Goal: Task Accomplishment & Management: Complete application form

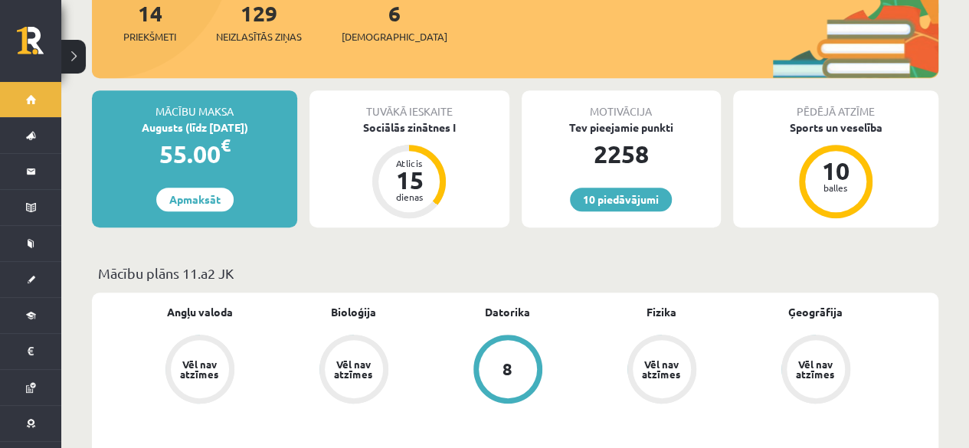
scroll to position [334, 0]
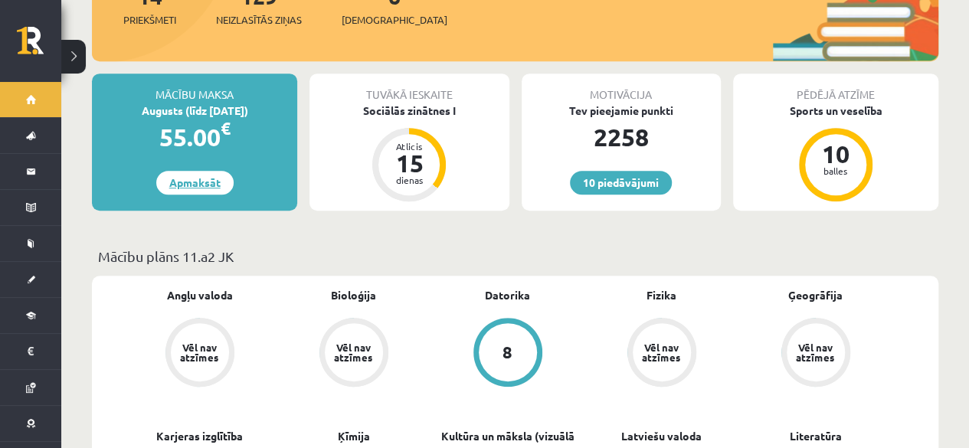
click at [202, 173] on link "Apmaksāt" at bounding box center [194, 183] width 77 height 24
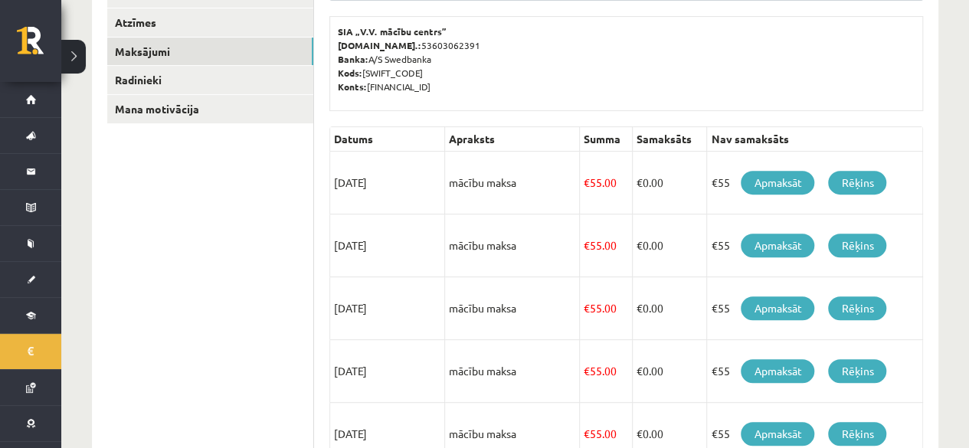
scroll to position [263, 0]
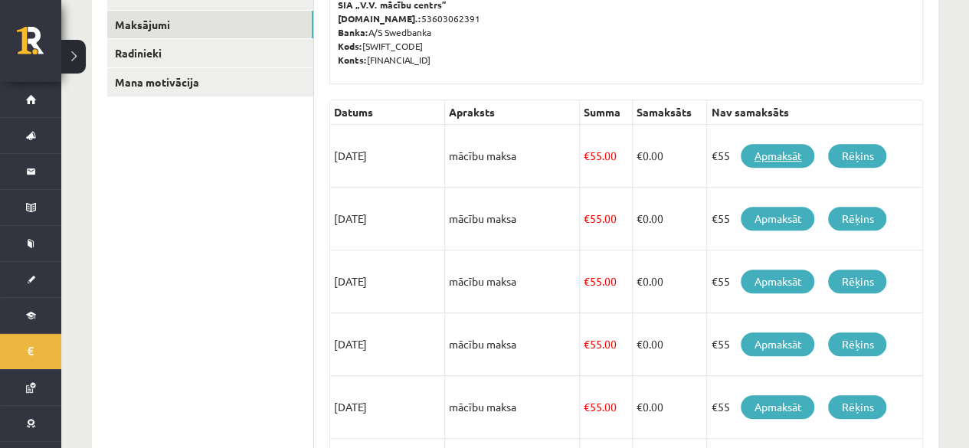
click at [777, 155] on link "Apmaksāt" at bounding box center [778, 156] width 74 height 24
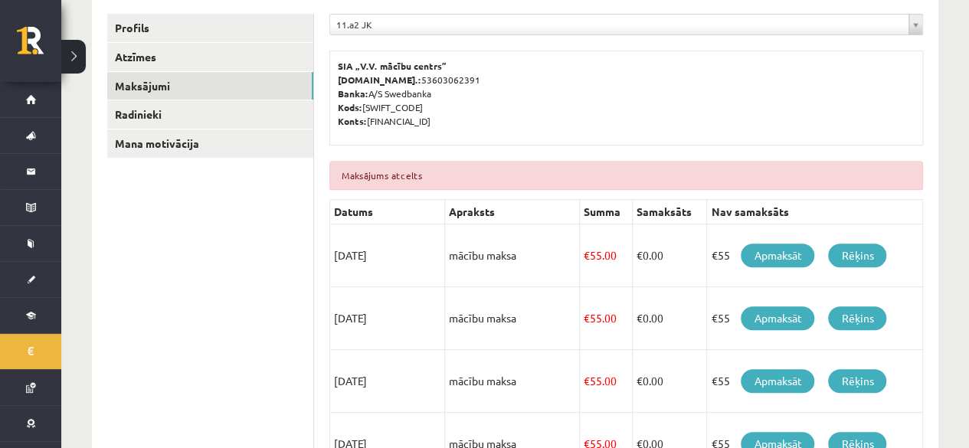
scroll to position [249, 0]
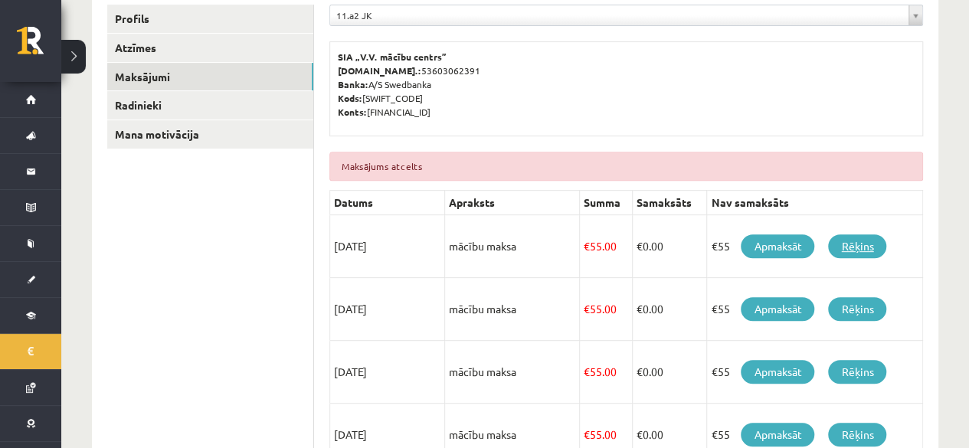
click at [861, 246] on link "Rēķins" at bounding box center [857, 246] width 58 height 24
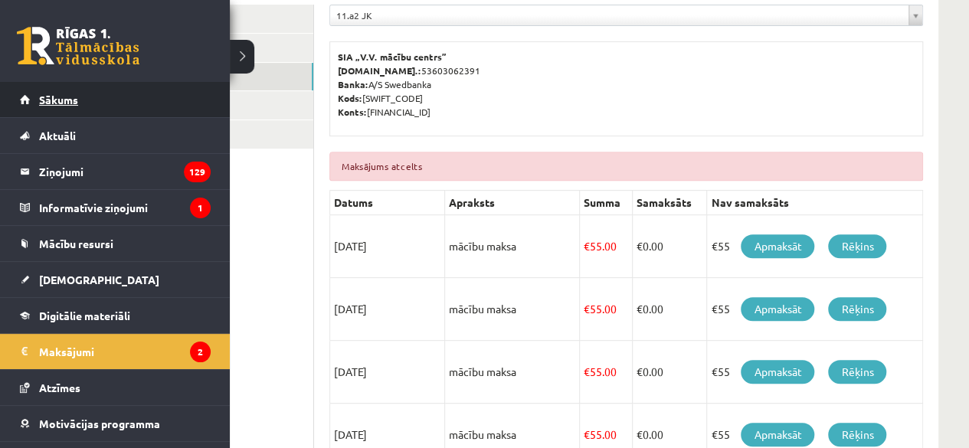
click at [51, 94] on span "Sākums" at bounding box center [58, 100] width 39 height 14
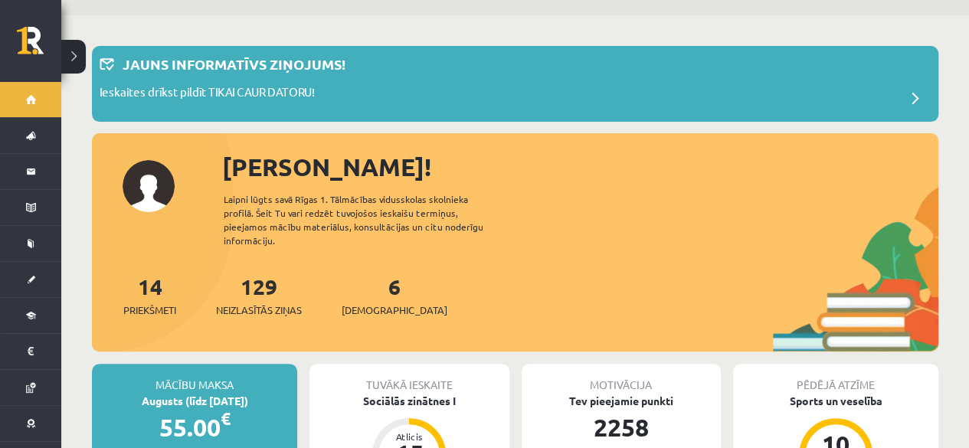
scroll to position [47, 0]
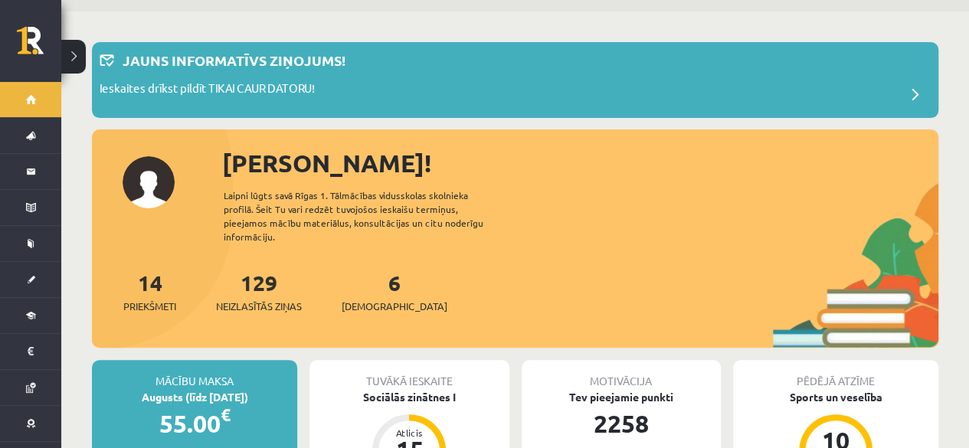
click at [379, 281] on div "6 Ieskaites" at bounding box center [395, 290] width 106 height 47
click at [369, 272] on link "6 Ieskaites" at bounding box center [395, 291] width 106 height 45
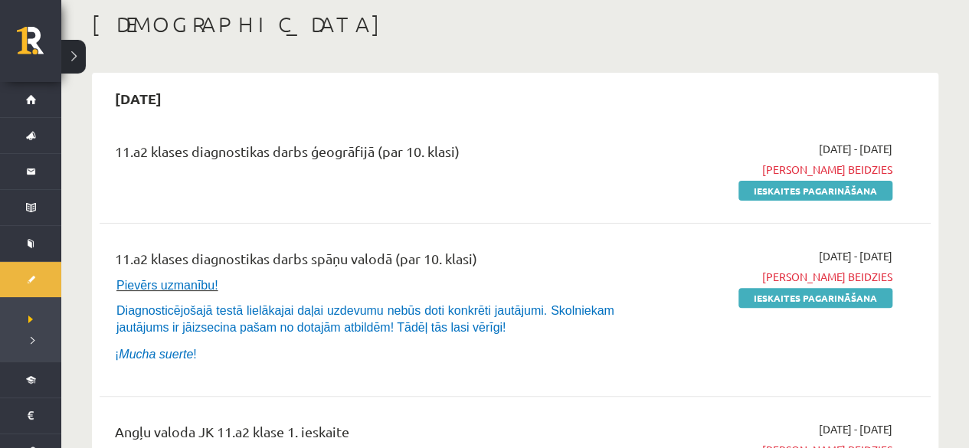
scroll to position [26, 0]
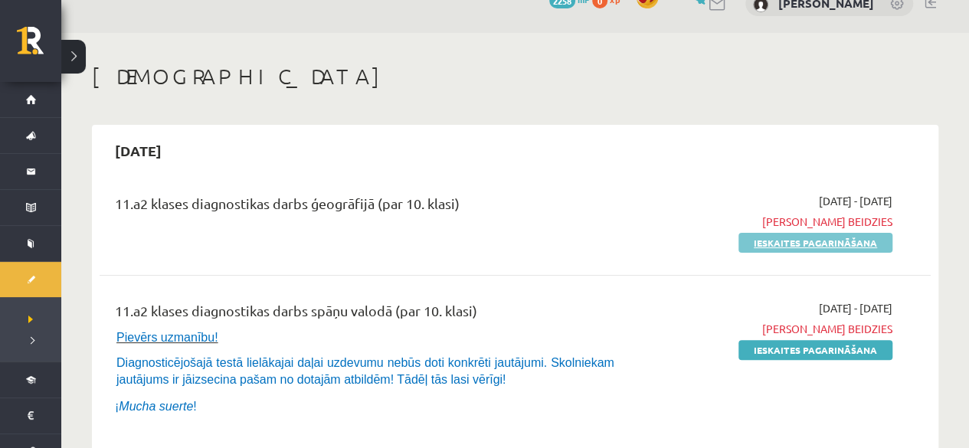
click at [789, 246] on link "Ieskaites pagarināšana" at bounding box center [816, 243] width 154 height 20
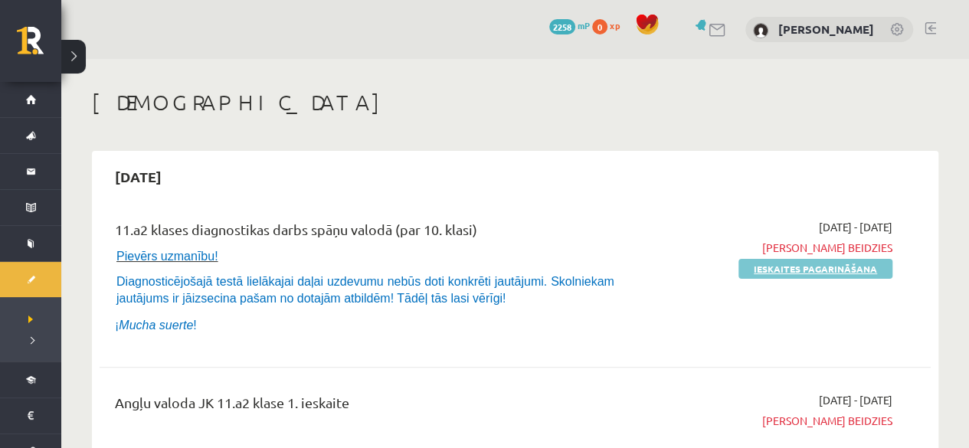
click at [800, 265] on link "Ieskaites pagarināšana" at bounding box center [816, 269] width 154 height 20
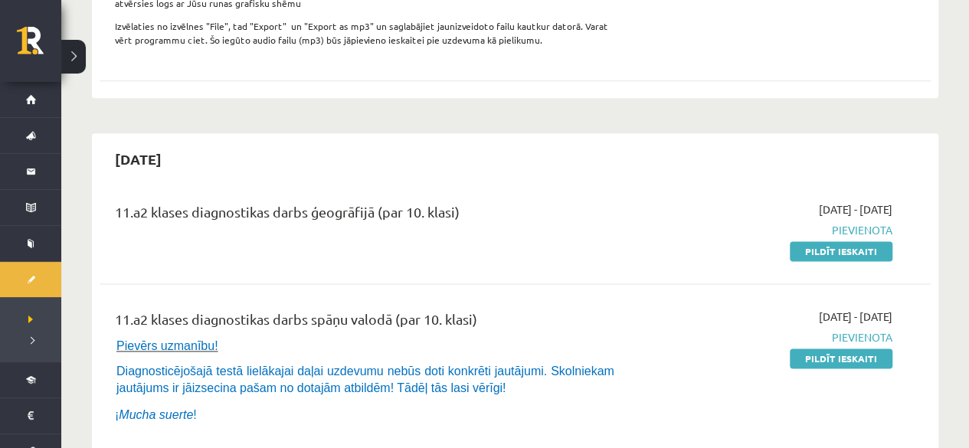
scroll to position [985, 0]
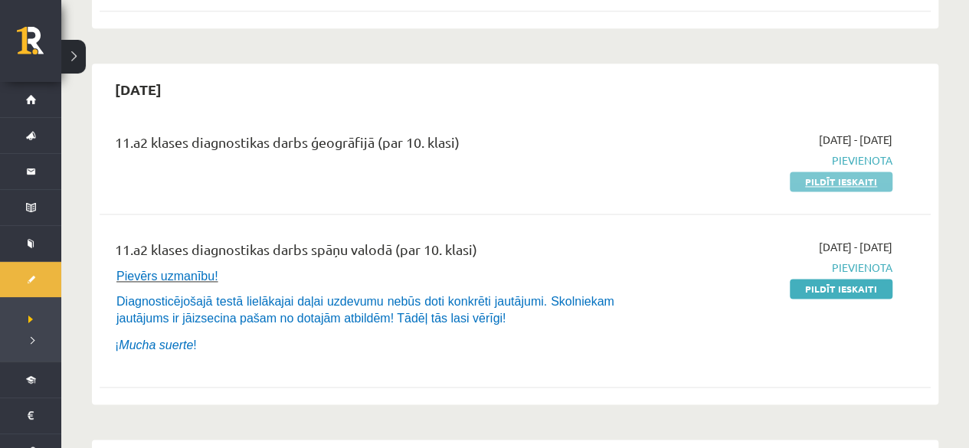
click at [867, 175] on link "Pildīt ieskaiti" at bounding box center [841, 182] width 103 height 20
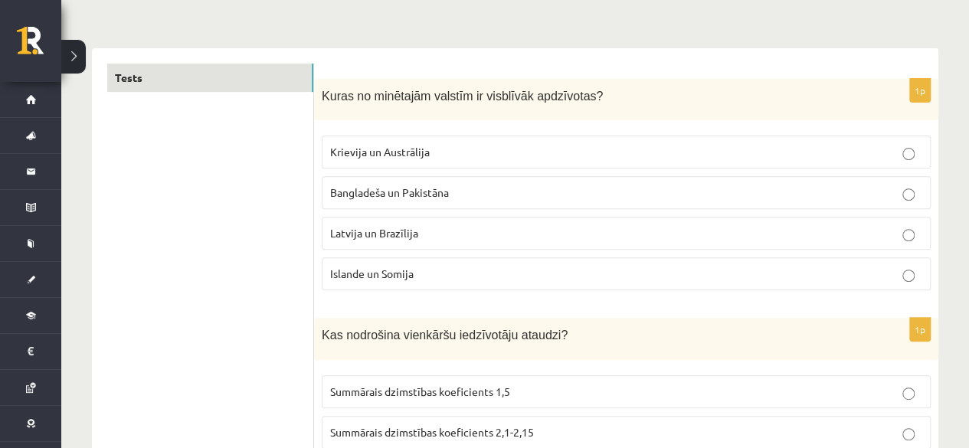
scroll to position [231, 0]
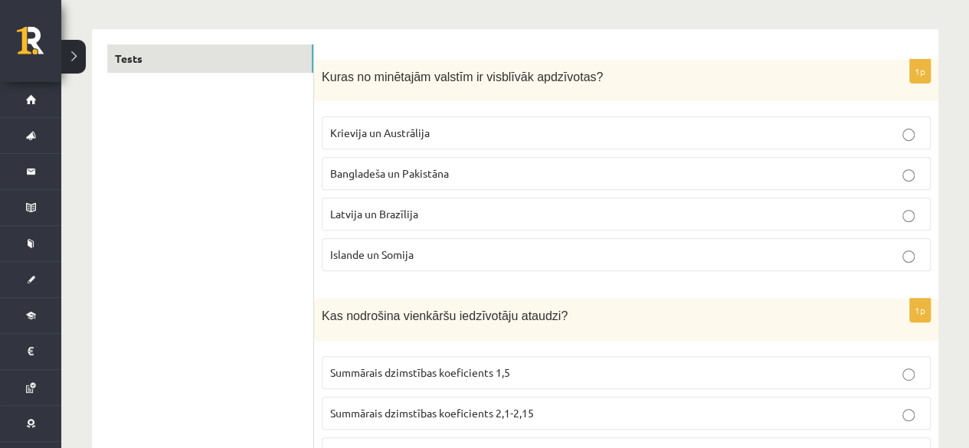
click at [871, 125] on p "Krievija un Austrālija" at bounding box center [626, 133] width 592 height 16
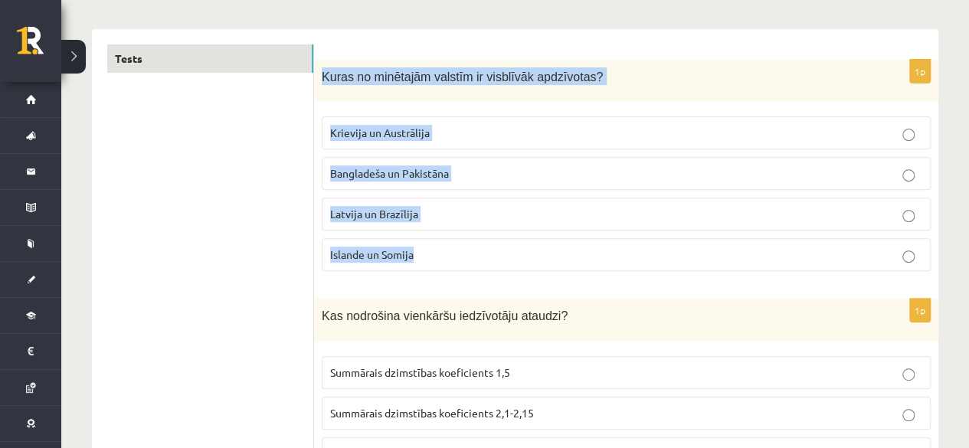
drag, startPoint x: 320, startPoint y: 71, endPoint x: 444, endPoint y: 256, distance: 222.0
click at [444, 256] on div "1p Kuras no minētajām valstīm ir visblīvāk apdzīvotas? Krievija un Austrālija B…" at bounding box center [626, 172] width 624 height 224
copy div "Kuras no minētajām valstīm ir visblīvāk apdzīvotas? Krievija un Austrālija Bang…"
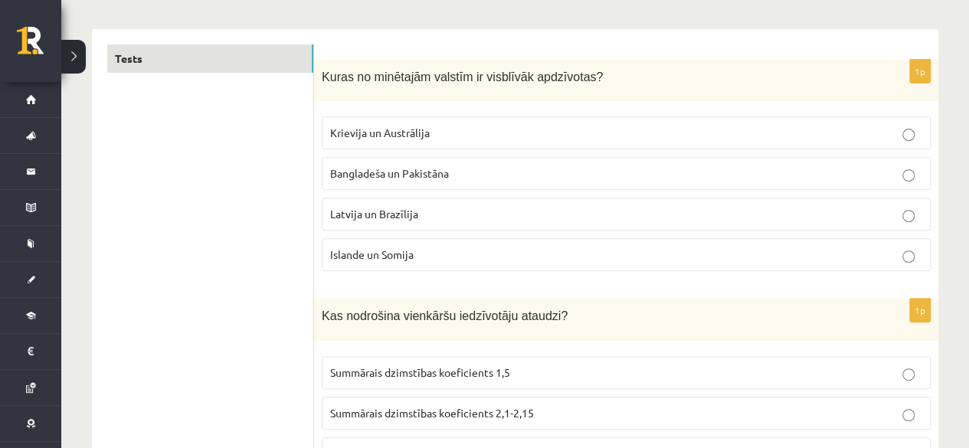
click at [378, 175] on span "Bangladeša un Pakistāna" at bounding box center [389, 173] width 119 height 14
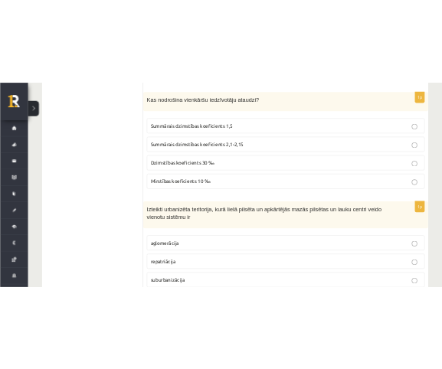
scroll to position [470, 0]
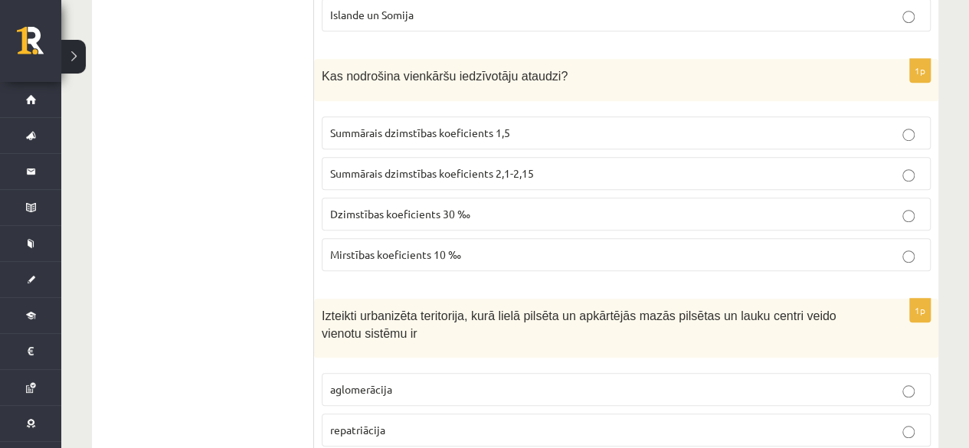
drag, startPoint x: 311, startPoint y: 67, endPoint x: 303, endPoint y: 77, distance: 12.6
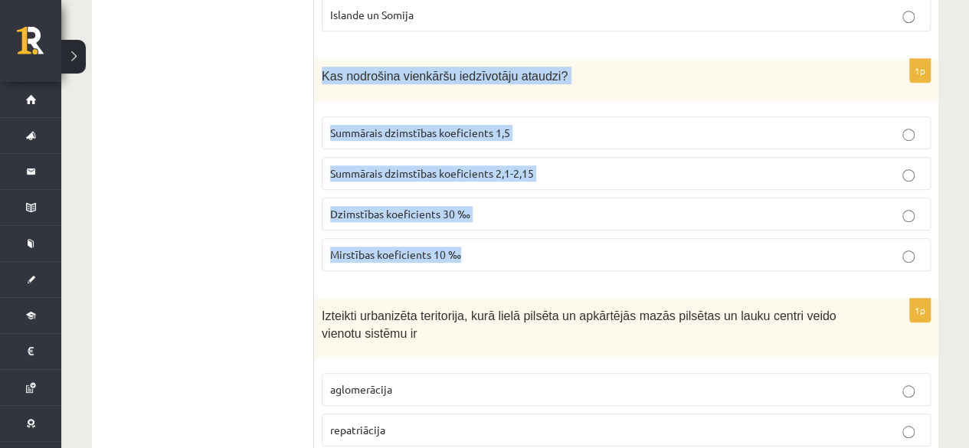
drag, startPoint x: 322, startPoint y: 73, endPoint x: 483, endPoint y: 241, distance: 233.5
click at [483, 241] on div "1p Kas nodrošina vienkāršu iedzīvotāju ataudzi? Summārais dzimstības koeficient…" at bounding box center [626, 171] width 624 height 224
copy div "Kas nodrošina vienkāršu iedzīvotāju ataudzi? Summārais dzimstības koeficients 1…"
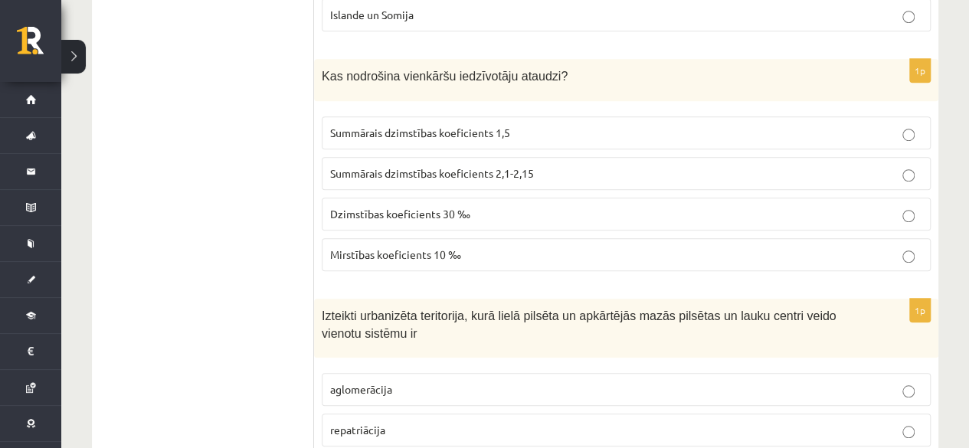
click at [384, 167] on span "Summārais dzimstības koeficients 2,1-2,15" at bounding box center [432, 173] width 204 height 14
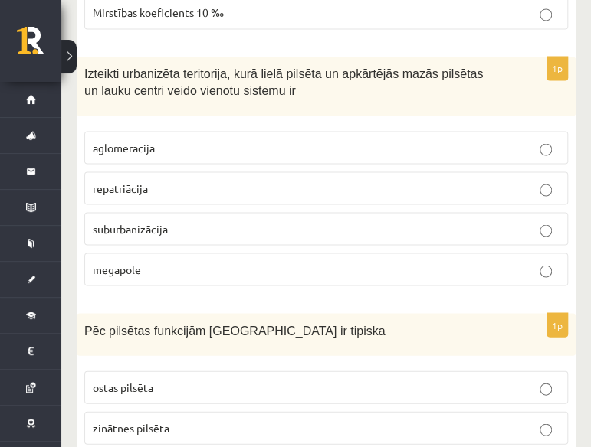
scroll to position [752, 0]
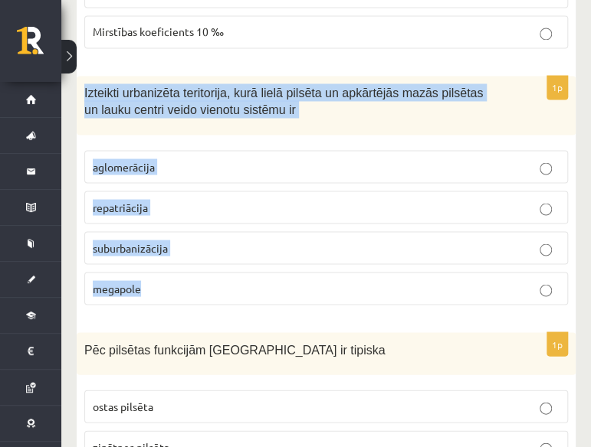
drag, startPoint x: 81, startPoint y: 71, endPoint x: 224, endPoint y: 251, distance: 230.1
click at [224, 251] on div "1p Izteikti urbanizēta teritorija, kurā lielā pilsēta un apkārtējās mazās pilsē…" at bounding box center [326, 196] width 499 height 241
copy div "Izteikti urbanizēta teritorija, kurā lielā pilsēta un apkārtējās mazās pilsētas…"
click at [210, 198] on label "repatriācija" at bounding box center [325, 207] width 483 height 33
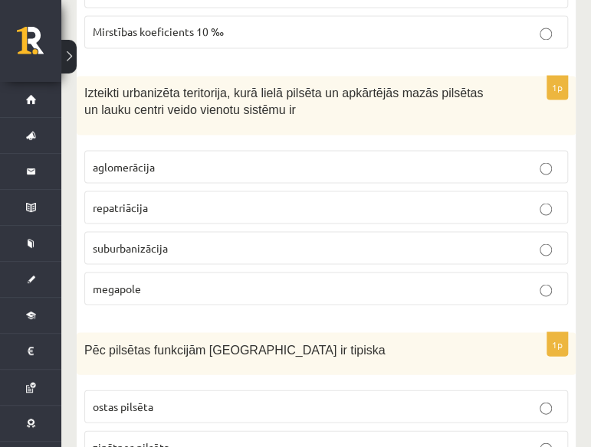
click at [421, 159] on p "aglomerācija" at bounding box center [326, 167] width 467 height 16
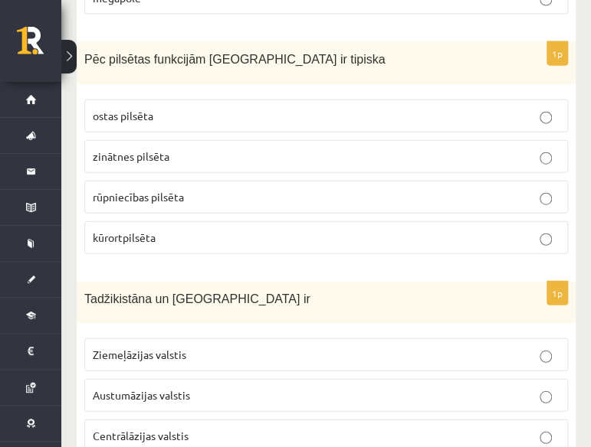
scroll to position [1052, 0]
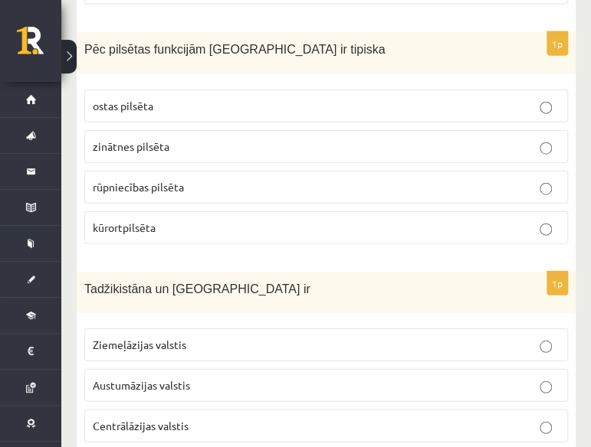
click at [152, 221] on span "kūrortpilsēta" at bounding box center [124, 228] width 63 height 14
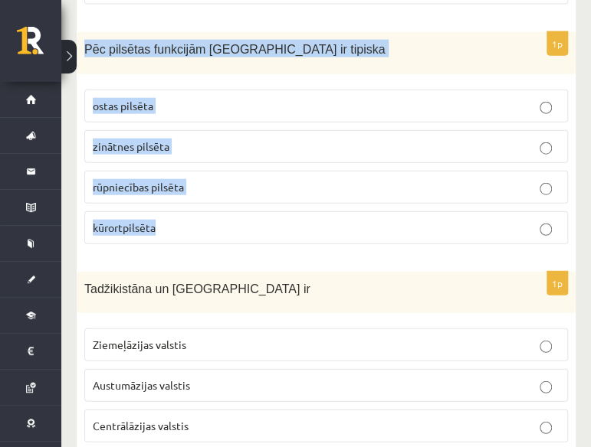
drag, startPoint x: 83, startPoint y: 23, endPoint x: 241, endPoint y: 222, distance: 254.6
click at [241, 222] on div "1p Pēc pilsētas funkcijām Jūrmala ir tipiska ostas pilsēta zinātnes pilsēta rūp…" at bounding box center [326, 144] width 499 height 224
copy div "Pēc pilsētas funkcijām Jūrmala ir tipiska ostas pilsēta zinātnes pilsēta rūpnie…"
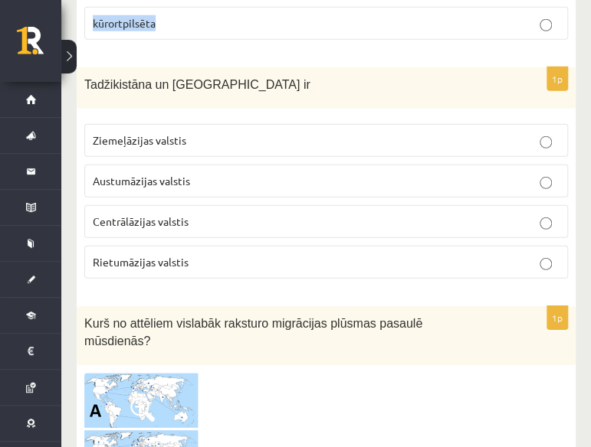
scroll to position [1285, 0]
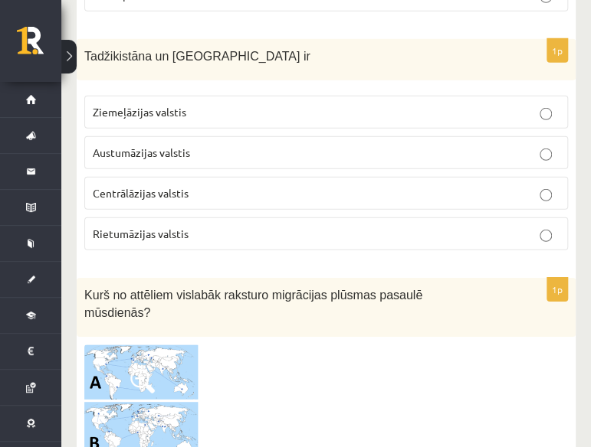
click at [400, 88] on fieldset "Ziemeļāzijas valstis Austumāzijas valstis Centrālāzijas valstis Rietumāzijas va…" at bounding box center [325, 171] width 483 height 167
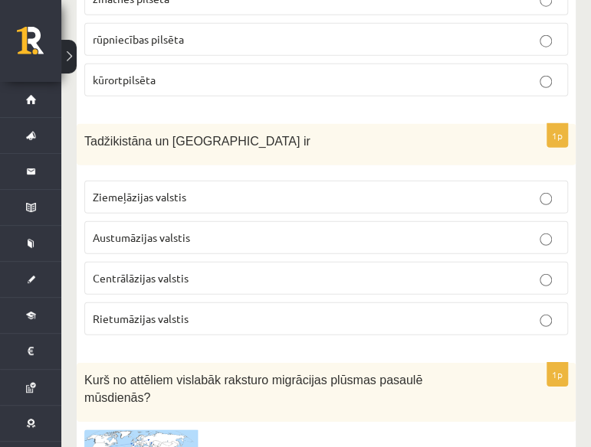
scroll to position [1271, 0]
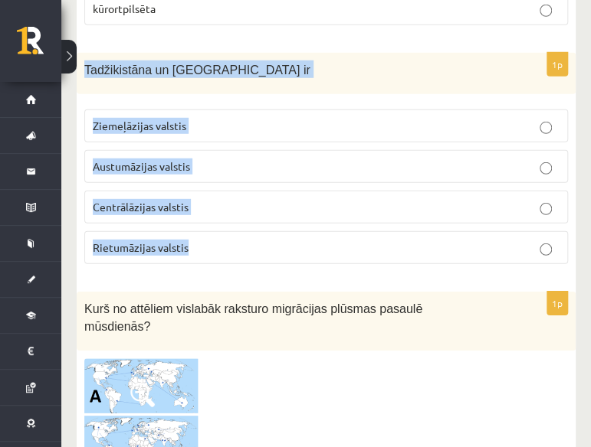
drag, startPoint x: 81, startPoint y: 37, endPoint x: 206, endPoint y: 215, distance: 217.8
click at [206, 215] on div "1p Tadžikistāna un Turkmenistāna ir Ziemeļāzijas valstis Austumāzijas valstis C…" at bounding box center [326, 165] width 499 height 224
copy div "Tadžikistāna un Turkmenistāna ir Ziemeļāzijas valstis Austumāzijas valstis Cent…"
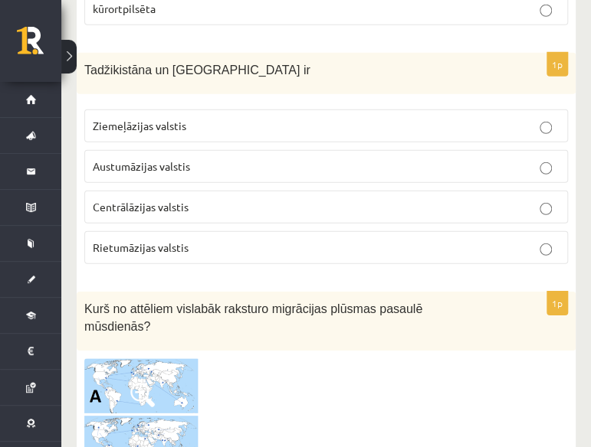
click at [235, 199] on p "Centrālāzijas valstis" at bounding box center [326, 207] width 467 height 16
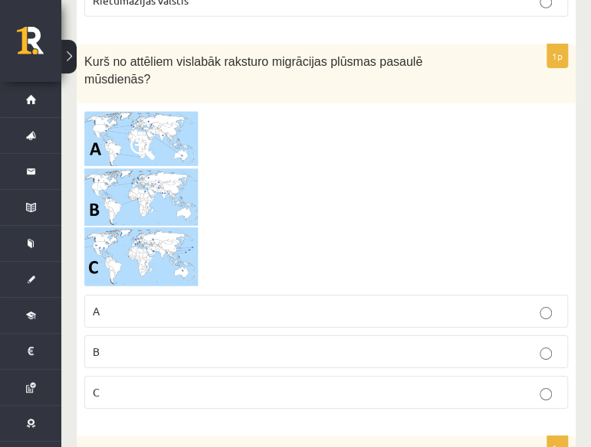
scroll to position [1538, 0]
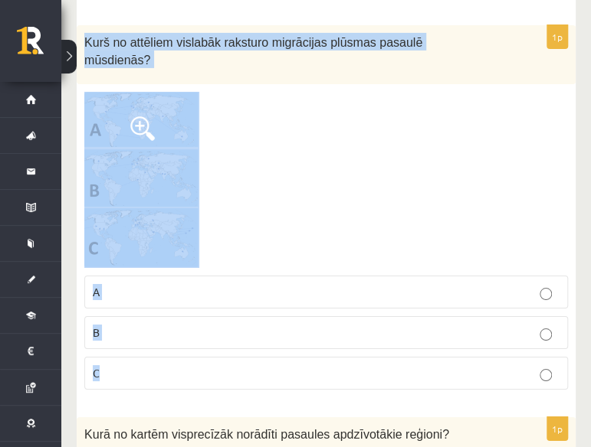
drag, startPoint x: 80, startPoint y: 10, endPoint x: 165, endPoint y: 328, distance: 329.1
click at [165, 328] on div "1p Kurš no attēliem vislabāk raksturo migrācijas plūsmas pasaulē mūsdienās? A B…" at bounding box center [326, 213] width 499 height 377
copy div "Kurš no attēliem vislabāk raksturo migrācijas plūsmas pasaulē mūsdienās? A B C"
click at [247, 151] on div at bounding box center [325, 180] width 483 height 176
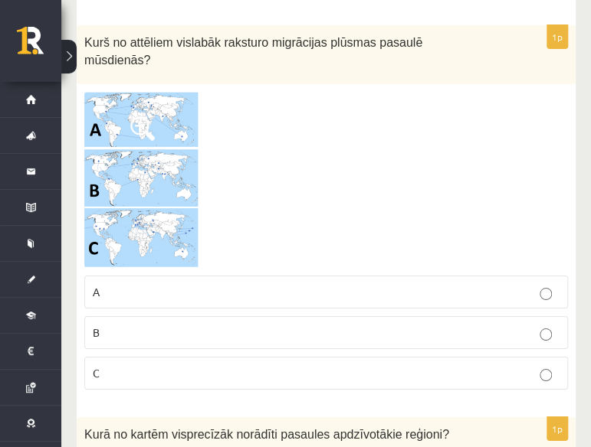
click at [128, 92] on img at bounding box center [141, 180] width 115 height 176
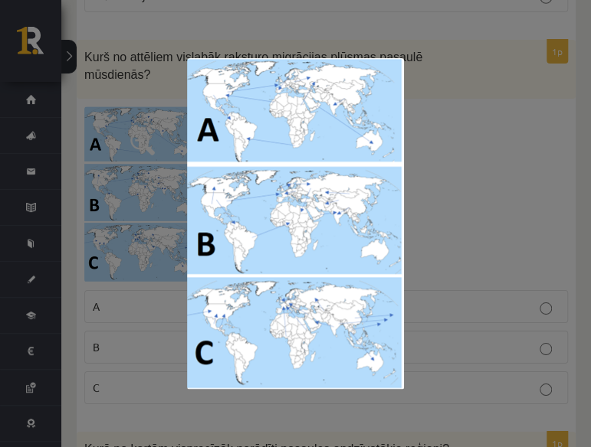
scroll to position [1524, 0]
click at [553, 75] on div at bounding box center [295, 223] width 591 height 447
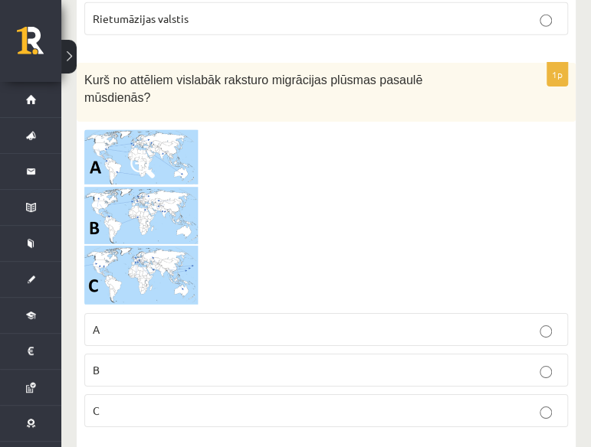
scroll to position [1548, 0]
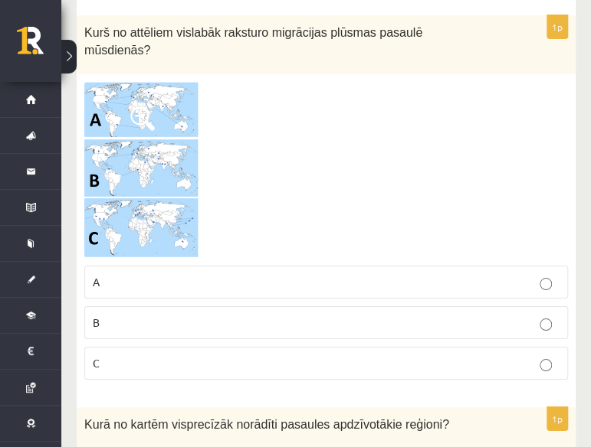
click at [481, 260] on fieldset "A B C" at bounding box center [325, 321] width 483 height 126
click at [490, 306] on label "B" at bounding box center [325, 322] width 483 height 33
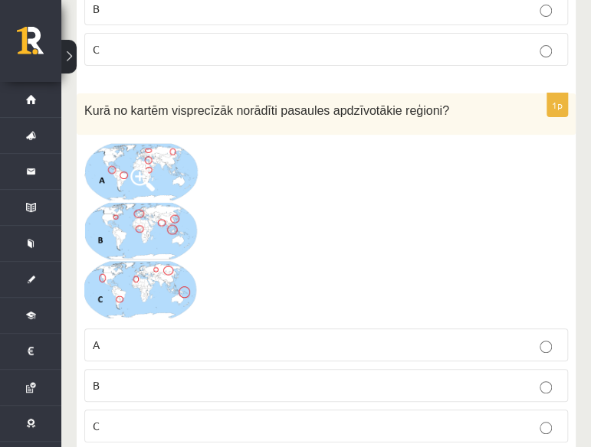
scroll to position [1852, 0]
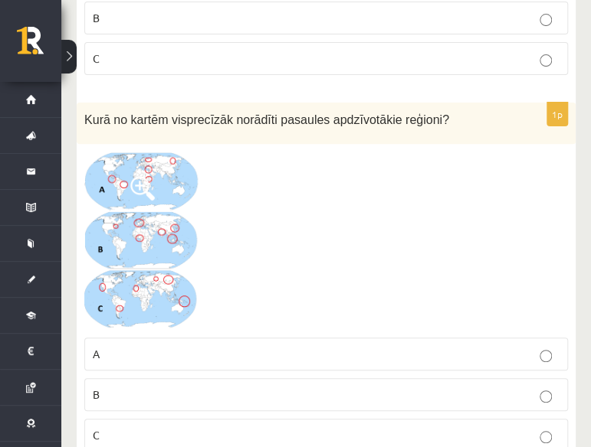
click at [157, 186] on img at bounding box center [141, 241] width 115 height 179
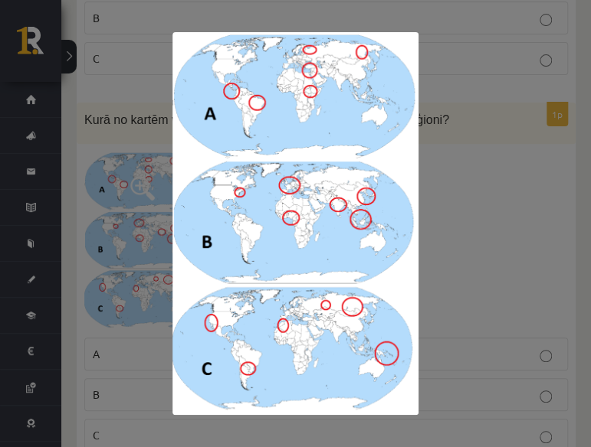
click at [468, 155] on div at bounding box center [295, 223] width 591 height 447
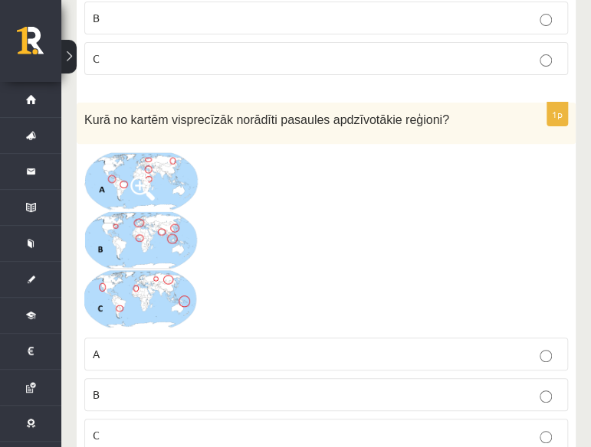
click at [146, 194] on img at bounding box center [141, 241] width 115 height 179
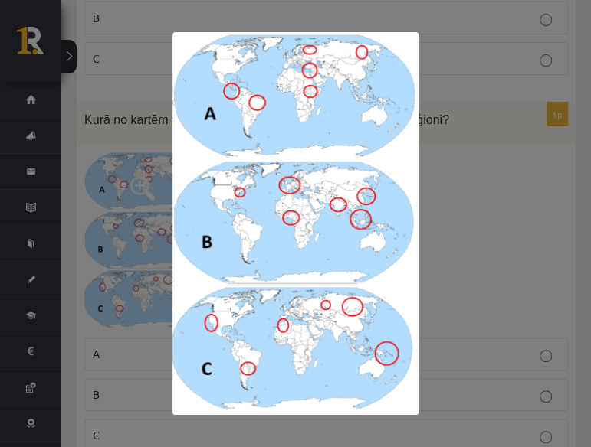
click at [336, 65] on img at bounding box center [295, 223] width 247 height 383
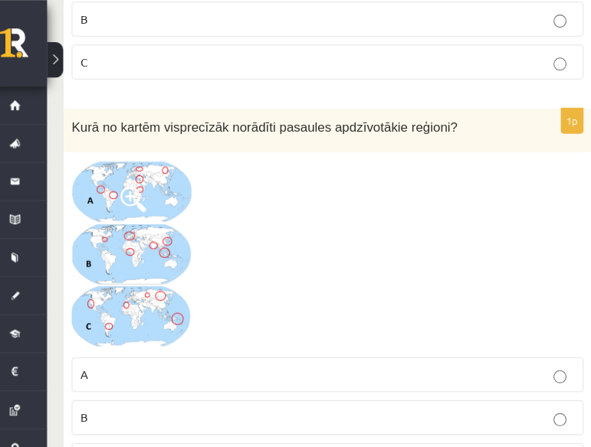
click at [339, 42] on label "C" at bounding box center [325, 58] width 483 height 33
click at [145, 188] on img at bounding box center [141, 241] width 115 height 179
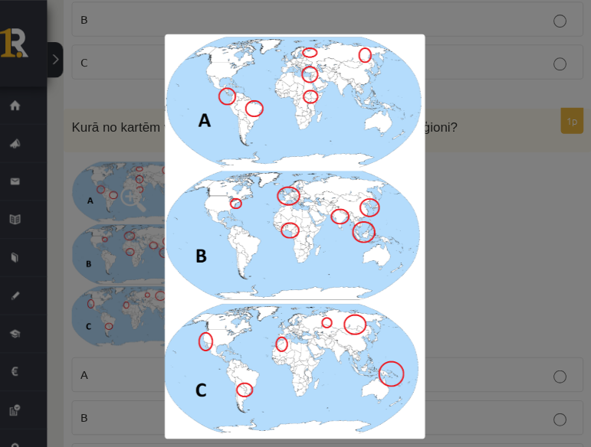
click at [530, 126] on div at bounding box center [295, 223] width 591 height 447
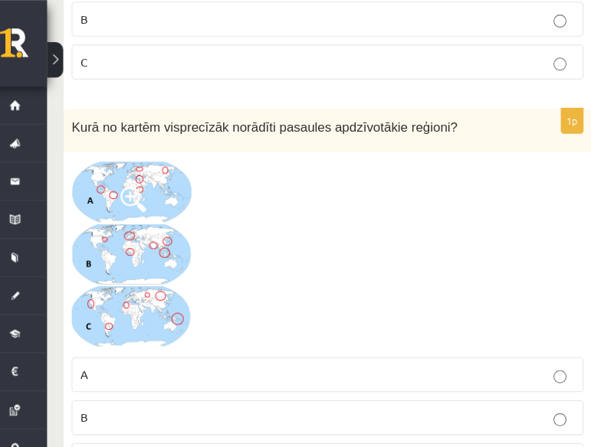
click at [169, 427] on p "C" at bounding box center [326, 435] width 467 height 16
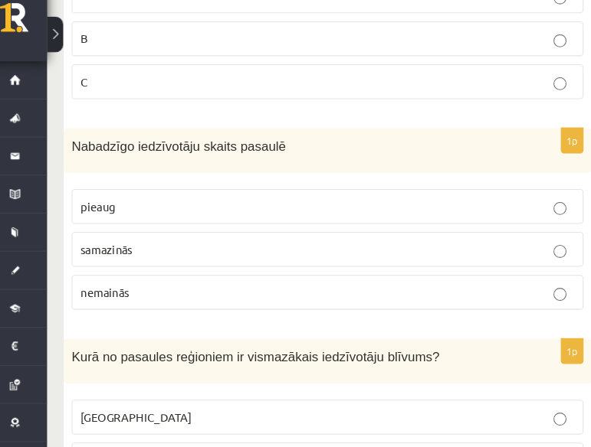
scroll to position [2196, 0]
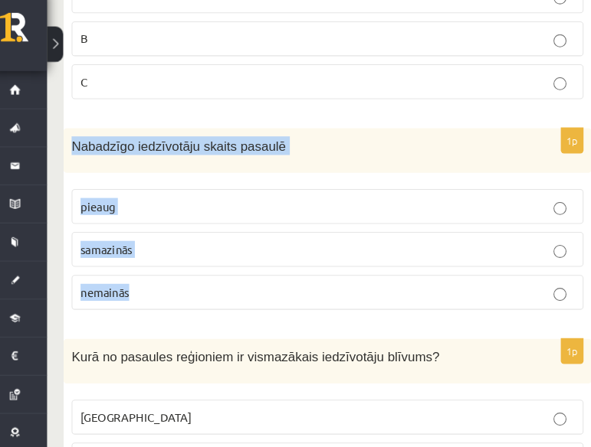
drag, startPoint x: 80, startPoint y: 106, endPoint x: 207, endPoint y: 240, distance: 184.8
click at [207, 240] on div "1p Nabadzīgo iedzīvotāju skaits pasaulē pieaug samazinās nemainās" at bounding box center [326, 228] width 499 height 184
copy div "Nabadzīgo iedzīvotāju skaits pasaulē pieaug samazinās nemainās"
click at [172, 202] on p "pieaug" at bounding box center [326, 210] width 467 height 16
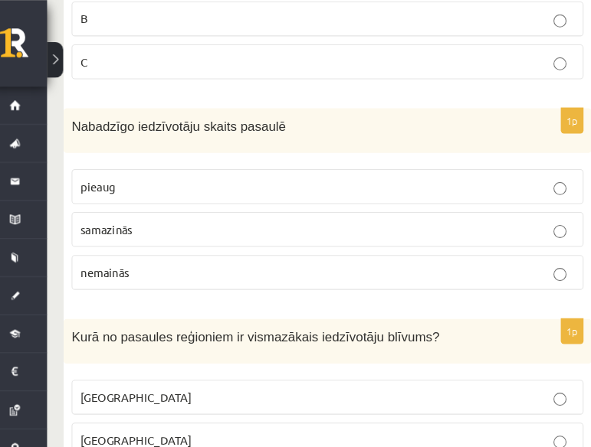
scroll to position [2182, 0]
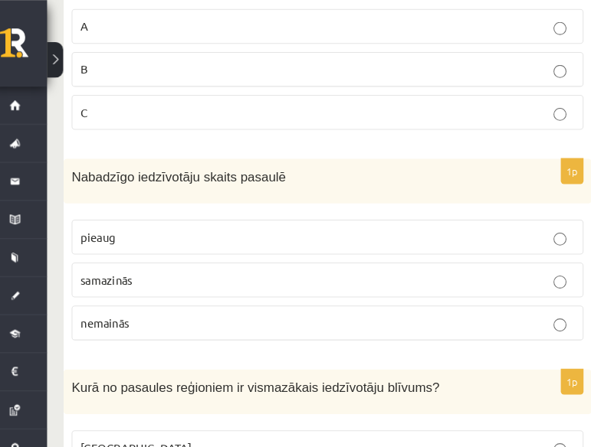
click at [438, 257] on p "samazinās" at bounding box center [326, 265] width 467 height 16
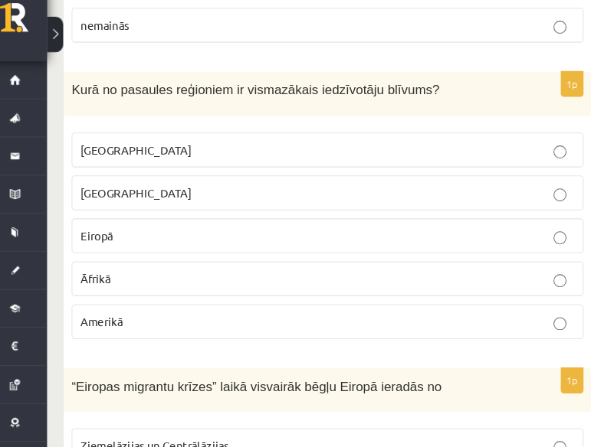
scroll to position [2439, 0]
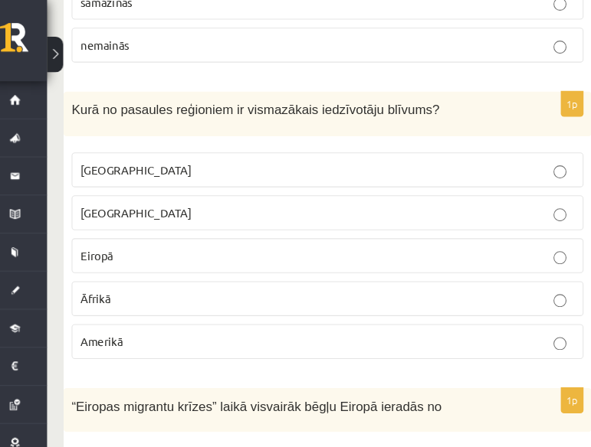
click at [80, 92] on div "Kurā no pasaules reģioniem ir vismazākais iedzīvotāju blīvums?" at bounding box center [326, 113] width 499 height 42
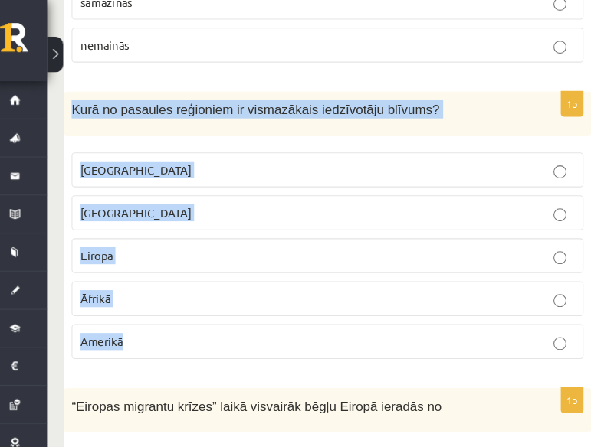
drag, startPoint x: 80, startPoint y: 57, endPoint x: 212, endPoint y: 266, distance: 246.5
click at [212, 266] on div "1p Kurā no pasaules reģioniem ir vismazākais iedzīvotāju blīvums? Austrālijā Āz…" at bounding box center [326, 224] width 499 height 265
click at [244, 320] on p "Amerikā" at bounding box center [326, 328] width 467 height 16
drag, startPoint x: 83, startPoint y: 60, endPoint x: 167, endPoint y: 267, distance: 223.4
click at [167, 267] on div "1p Kurā no pasaules reģioniem ir vismazākais iedzīvotāju blīvums? Austrālijā Āz…" at bounding box center [326, 224] width 499 height 265
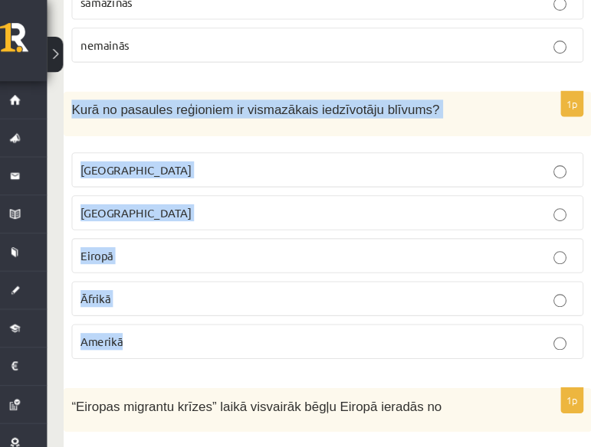
copy div "Kurā no pasaules reģioniem ir vismazākais iedzīvotāju blīvums? Austrālijā Āzijā…"
click at [277, 158] on p "Austrālijā" at bounding box center [326, 166] width 467 height 16
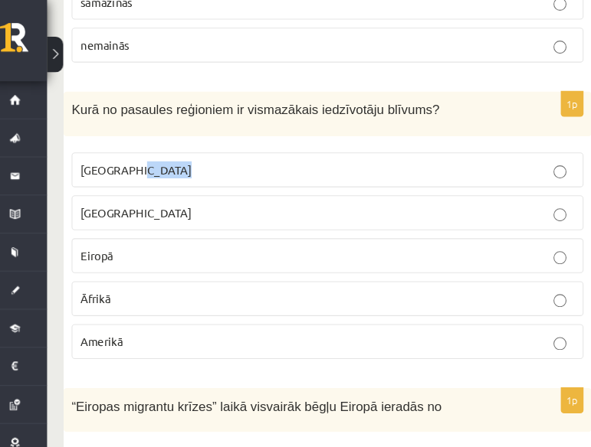
drag, startPoint x: 277, startPoint y: 111, endPoint x: 650, endPoint y: 108, distance: 372.3
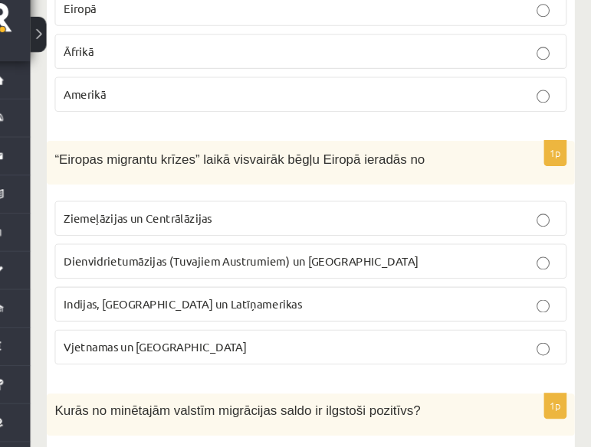
scroll to position [2674, 0]
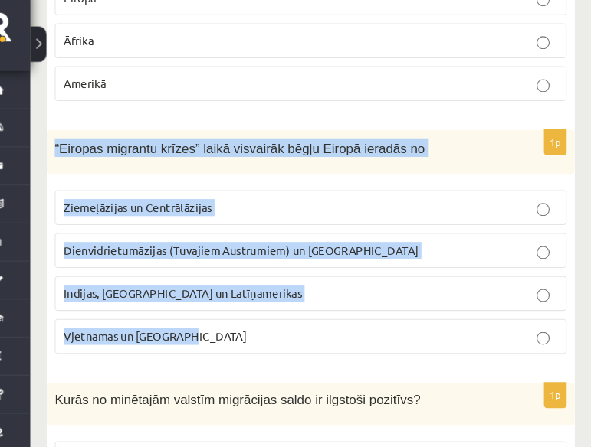
drag, startPoint x: 83, startPoint y: 103, endPoint x: 262, endPoint y: 271, distance: 246.1
click at [262, 271] on div "1p “Eiropas migrantu krīzes” laikā visvairāk bēgļu Eiropā ieradās no Ziemeļāzij…" at bounding box center [326, 250] width 499 height 224
copy div "“Eiropas migrantu krīzes” laikā visvairāk bēgļu Eiropā ieradās no Ziemeļāzijas …"
click at [303, 244] on span "Dienvidrietumāzijas (Tuvajiem Austrumiem) un Āfrikas" at bounding box center [261, 251] width 336 height 14
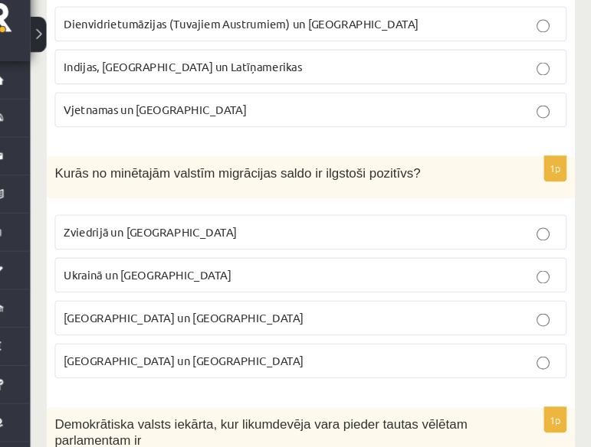
scroll to position [2889, 0]
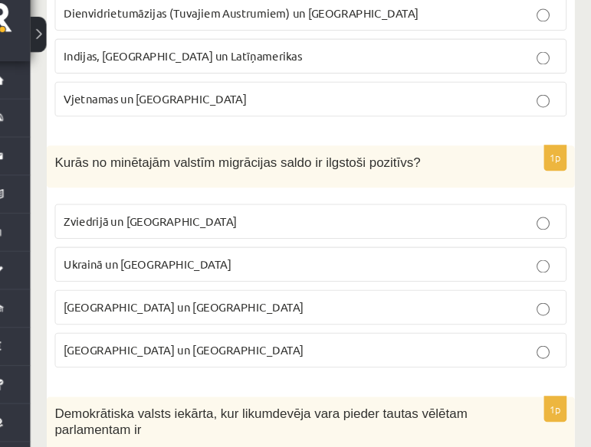
click at [190, 306] on p "Sīrijā un Afganistānā" at bounding box center [326, 314] width 467 height 16
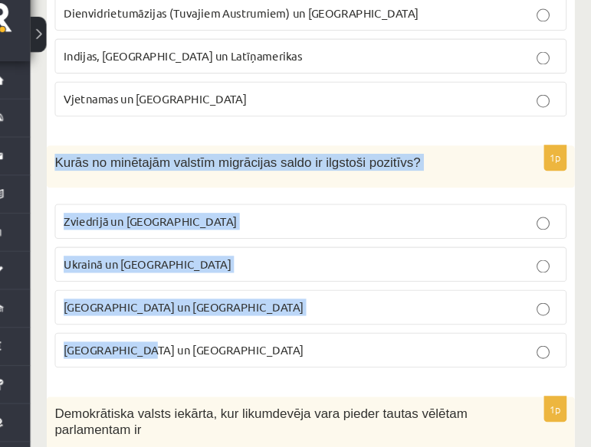
drag, startPoint x: 80, startPoint y: 123, endPoint x: 208, endPoint y: 301, distance: 219.6
click at [208, 301] on div "1p Kurās no minētajām valstīm migrācijas saldo ir ilgstoši pozitīvs? Zviedrijā …" at bounding box center [326, 272] width 499 height 221
copy div "Kurās no minētajām valstīm migrācijas saldo ir ilgstoši pozitīvs? Zviedrijā un …"
click at [516, 162] on div "Kurās no minētajām valstīm migrācijas saldo ir ilgstoši pozitīvs?" at bounding box center [326, 181] width 499 height 39
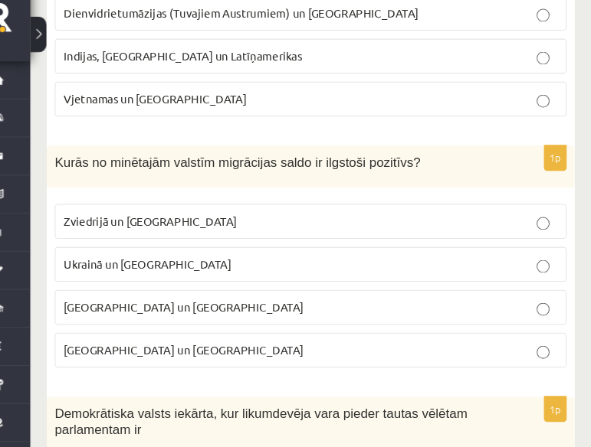
click at [442, 225] on p "Zviedrijā un ASV" at bounding box center [326, 233] width 467 height 16
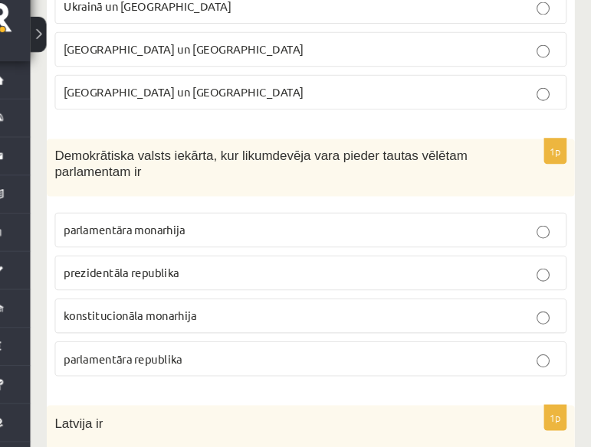
scroll to position [3133, 0]
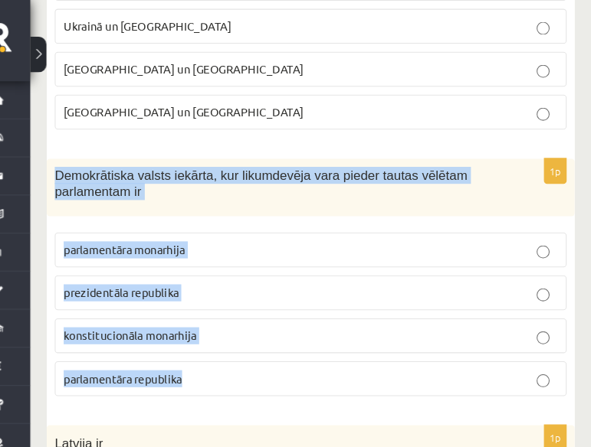
drag, startPoint x: 78, startPoint y: 108, endPoint x: 237, endPoint y: 311, distance: 257.6
click at [237, 311] on div "1p Demokrātiska valsts iekārta, kur likumdevēja vara pieder tautas vēlētam parl…" at bounding box center [326, 274] width 499 height 237
click at [217, 163] on p "Demokrātiska valsts iekārta, kur likumdevēja vara pieder tautas vēlētam parlame…" at bounding box center [287, 178] width 407 height 31
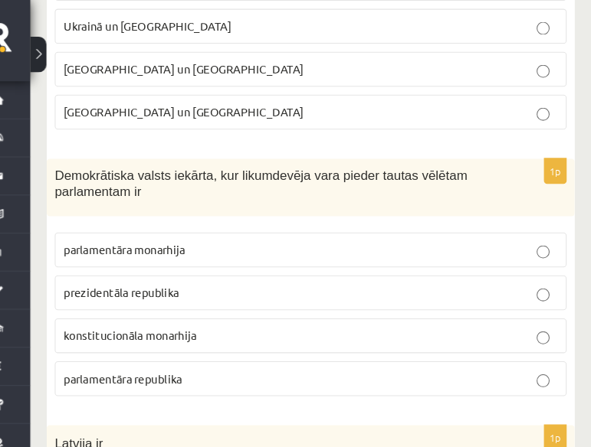
click at [183, 347] on label "parlamentāra republika" at bounding box center [325, 363] width 483 height 33
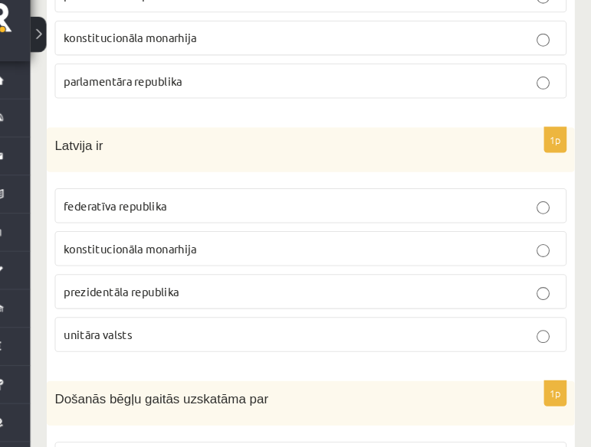
scroll to position [3405, 0]
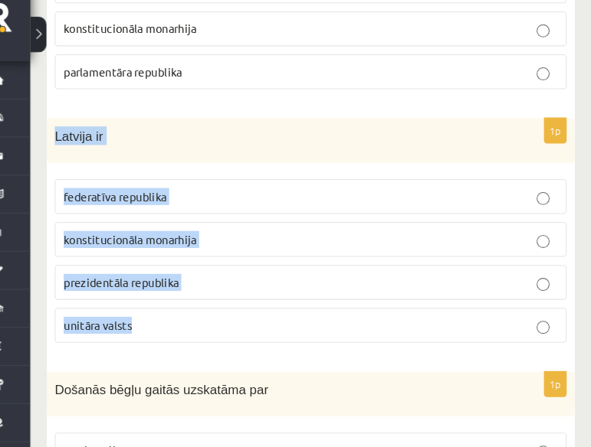
drag, startPoint x: 77, startPoint y: 89, endPoint x: 225, endPoint y: 262, distance: 228.2
click at [225, 262] on div "1p Latvija ir federatīva republika konstitucionāla monarhija prezidentāla repub…" at bounding box center [326, 248] width 499 height 224
click at [310, 323] on p "unitāra valsts" at bounding box center [326, 331] width 467 height 16
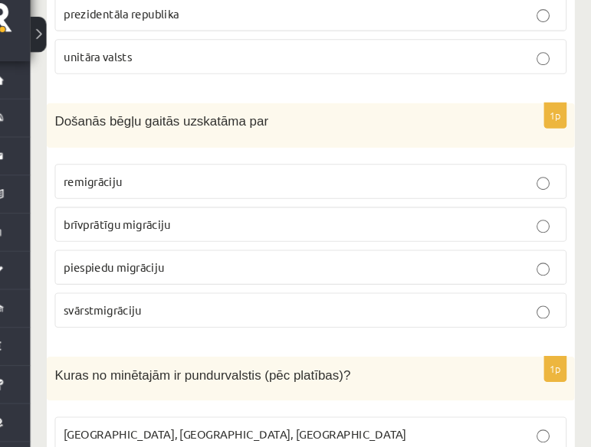
scroll to position [3654, 0]
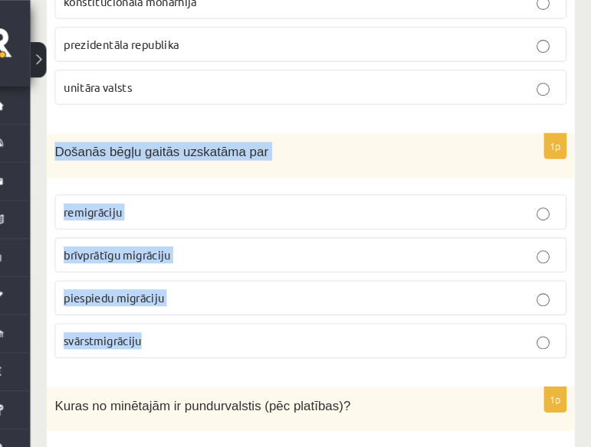
drag, startPoint x: 79, startPoint y: 84, endPoint x: 250, endPoint y: 261, distance: 246.5
click at [250, 261] on div "1p Došanās bēgļu gaitās uzskatāma par remigrāciju brīvprātīgu migrāciju piespie…" at bounding box center [326, 238] width 499 height 224
click at [204, 273] on p "piespiedu migrāciju" at bounding box center [326, 281] width 467 height 16
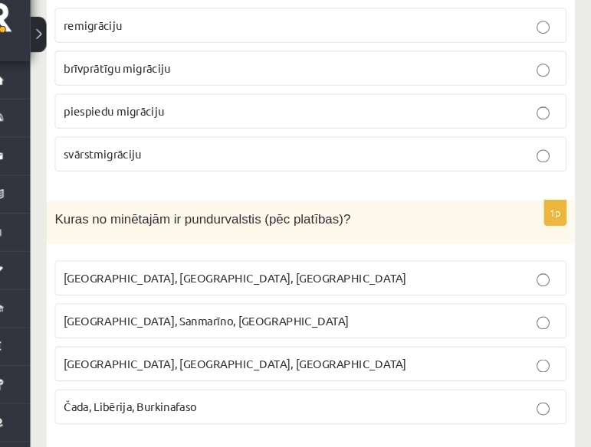
scroll to position [3815, 0]
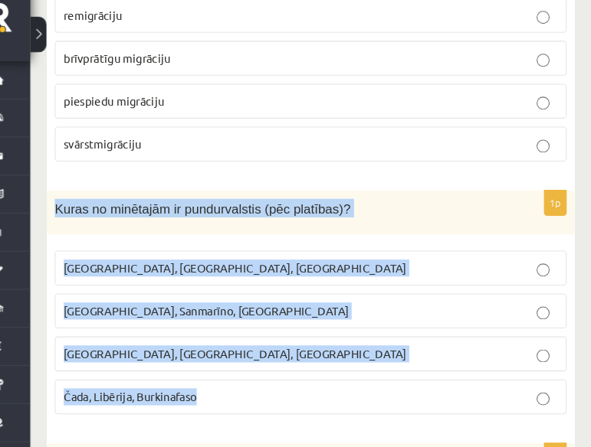
drag, startPoint x: 85, startPoint y: 156, endPoint x: 281, endPoint y: 316, distance: 252.7
click at [281, 316] on div "1p Kuras no minētajām ir pundurvalstis (pēc platības)? Latvija, Lietuva, Igauni…" at bounding box center [326, 317] width 499 height 224
click at [425, 270] on p "Latvija, Lietuva, Igaunija" at bounding box center [326, 278] width 467 height 16
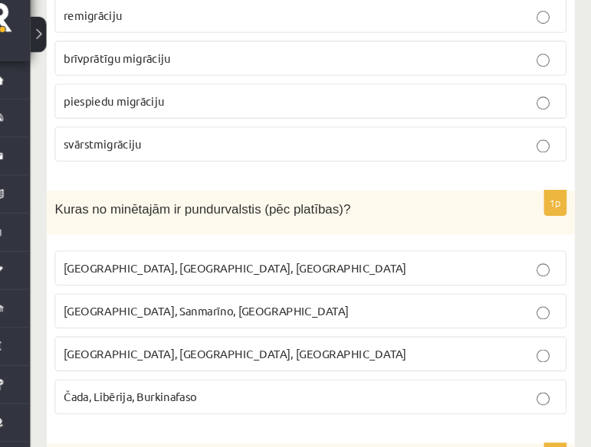
click at [370, 310] on p "Monako, Sanmarīno, Luksemburga" at bounding box center [326, 318] width 467 height 16
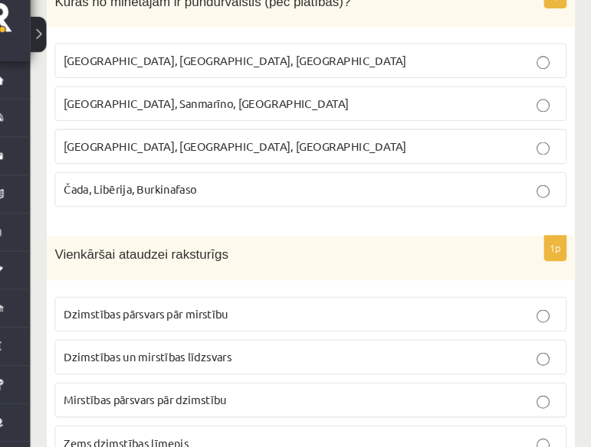
scroll to position [4079, 0]
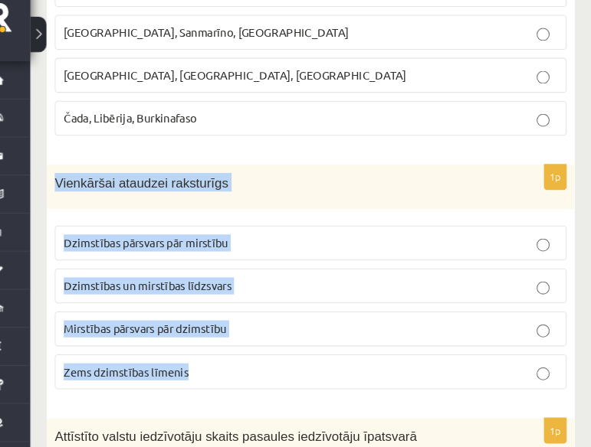
drag, startPoint x: 85, startPoint y: 133, endPoint x: 240, endPoint y: 297, distance: 225.4
click at [240, 297] on div "1p Vienkāršai ataudzei raksturīgs Dzimstības pārsvars pār mirstību Dzimstības u…" at bounding box center [326, 292] width 499 height 224
click at [300, 368] on p "Zems dzimstības līmenis" at bounding box center [326, 376] width 467 height 16
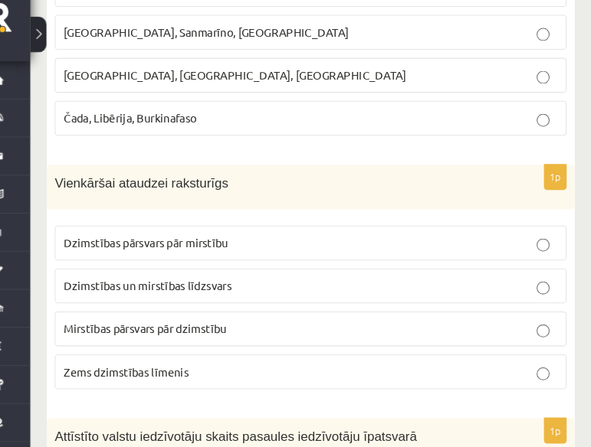
click at [499, 246] on p "Dzimstības pārsvars pār mirstību" at bounding box center [326, 254] width 467 height 16
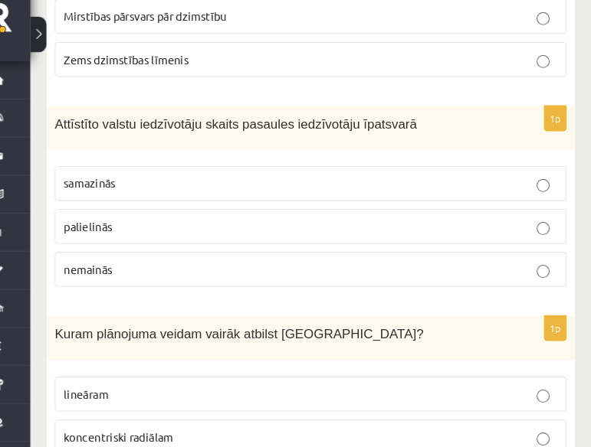
scroll to position [4384, 0]
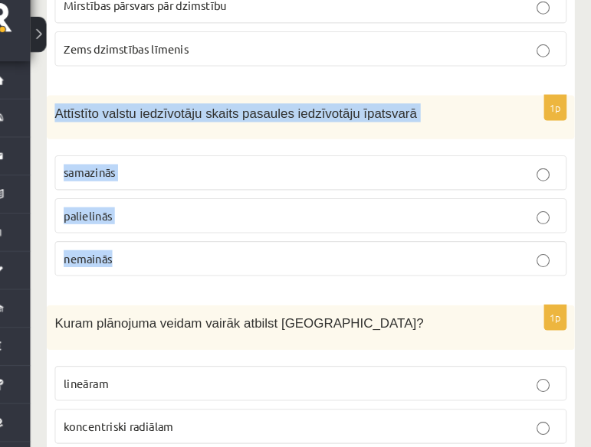
drag, startPoint x: 84, startPoint y: 63, endPoint x: 195, endPoint y: 184, distance: 164.8
click at [195, 184] on div "1p Attīstīto valstu iedzīvotāju skaits pasaules iedzīvotāju īpatsvarā samazinās…" at bounding box center [326, 206] width 499 height 184
click at [348, 179] on p "samazinās" at bounding box center [326, 187] width 467 height 16
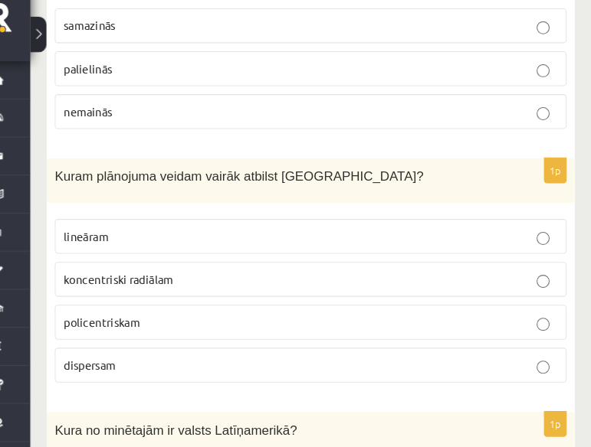
scroll to position [4561, 0]
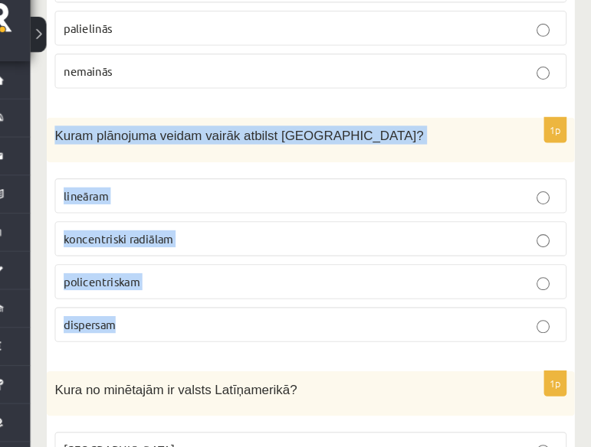
drag, startPoint x: 83, startPoint y: 81, endPoint x: 219, endPoint y: 248, distance: 215.6
click at [219, 248] on div "1p Kuram plānojuma veidam vairāk atbilst Rīga? lineāram koncentriski radiālam p…" at bounding box center [326, 248] width 499 height 224
click at [215, 283] on p "policentriskam" at bounding box center [326, 291] width 467 height 16
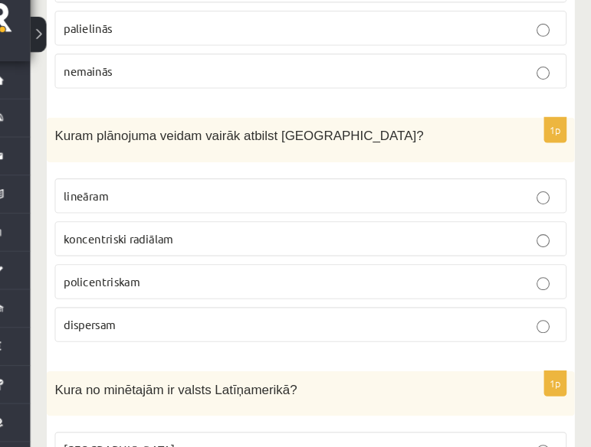
click at [414, 234] on label "koncentriski radiālam" at bounding box center [325, 250] width 483 height 33
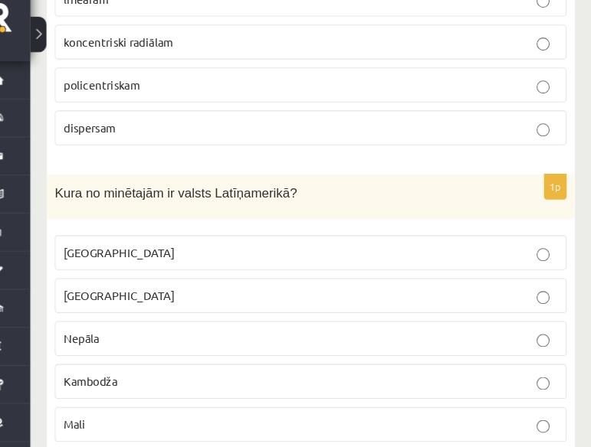
scroll to position [4767, 0]
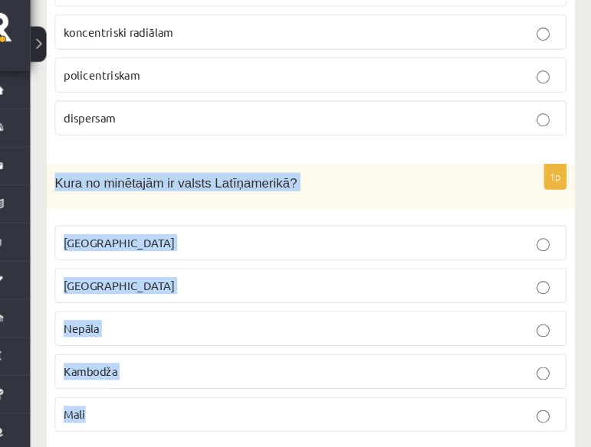
drag, startPoint x: 81, startPoint y: 113, endPoint x: 205, endPoint y: 326, distance: 246.8
click at [205, 326] on div "1p Kura no minētajām ir valsts Latīņamerikā? Meksika ASV Nepāla Kambodža Mali" at bounding box center [326, 302] width 499 height 265
click at [343, 236] on p "Meksika" at bounding box center [326, 244] width 467 height 16
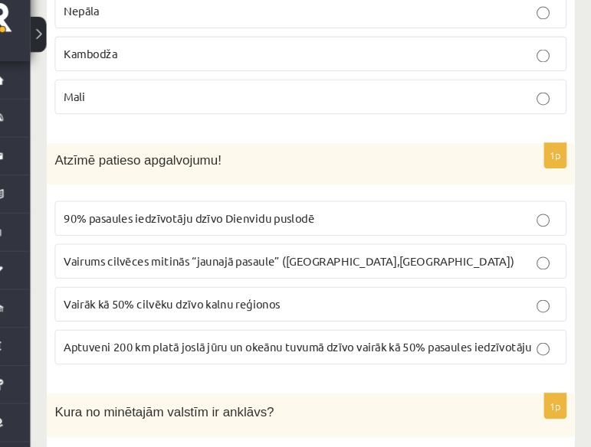
scroll to position [5067, 0]
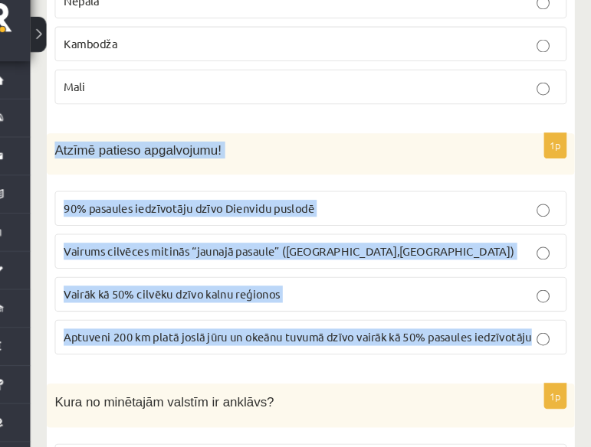
drag, startPoint x: 85, startPoint y: 91, endPoint x: 539, endPoint y: 270, distance: 487.4
click at [539, 270] on div "1p Atzīmē patieso apgalvojumu! 90% pasaules iedzīvotāju dzīvo Dienvidu puslodē …" at bounding box center [326, 260] width 499 height 221
click at [211, 336] on span "Aptuveni 200 km platā joslā jūru un okeānu tuvumā dzīvo vairāk kā 50% pasaules …" at bounding box center [314, 343] width 442 height 14
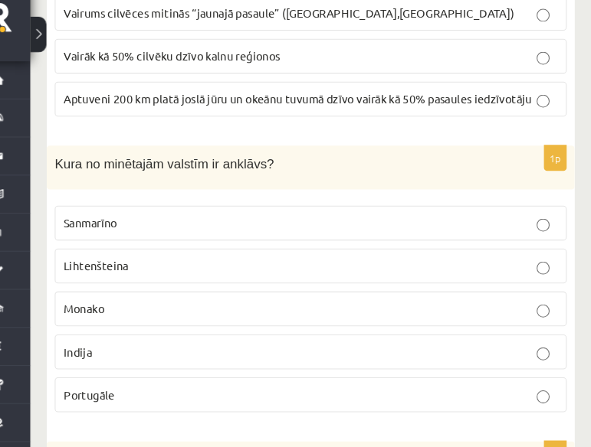
scroll to position [5291, 0]
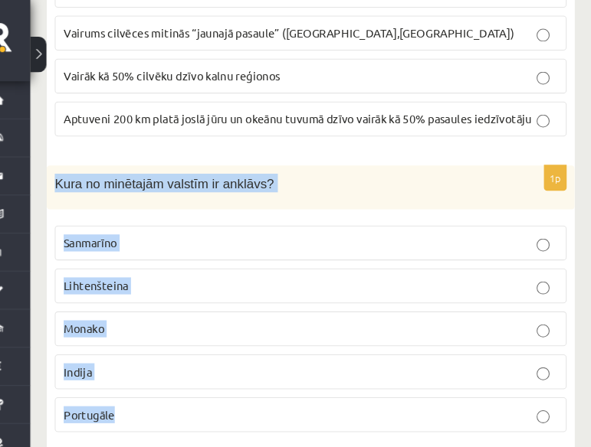
drag, startPoint x: 80, startPoint y: 101, endPoint x: 237, endPoint y: 313, distance: 263.5
click at [237, 313] on div "1p Kura no minētajām valstīm ir anklāvs? Sanmarīno Lihtenšteina Monako Indija P…" at bounding box center [326, 294] width 499 height 265
click at [177, 227] on p "Sanmarīno" at bounding box center [326, 235] width 467 height 16
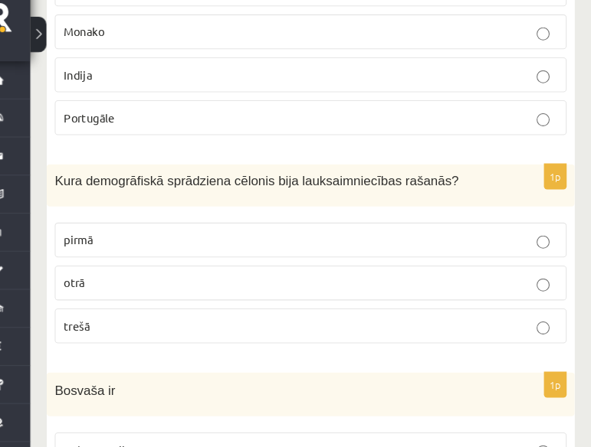
scroll to position [5564, 0]
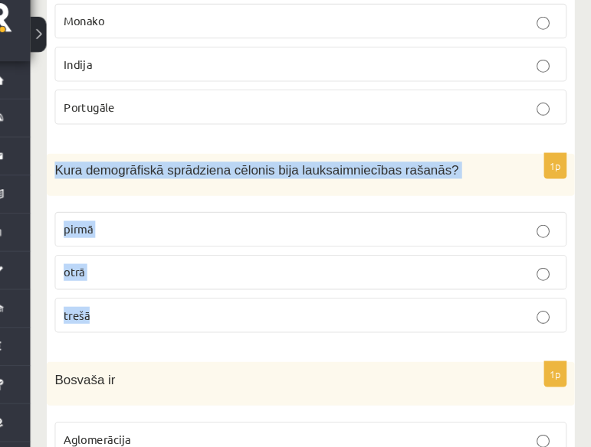
drag, startPoint x: 87, startPoint y: 106, endPoint x: 201, endPoint y: 231, distance: 169.7
click at [201, 231] on div "1p Kura demogrāfiskā sprādziena cēlonis bija lauksaimniecības rašanās? pirmā ot…" at bounding box center [326, 259] width 499 height 181
click at [311, 233] on p "pirmā" at bounding box center [326, 241] width 467 height 16
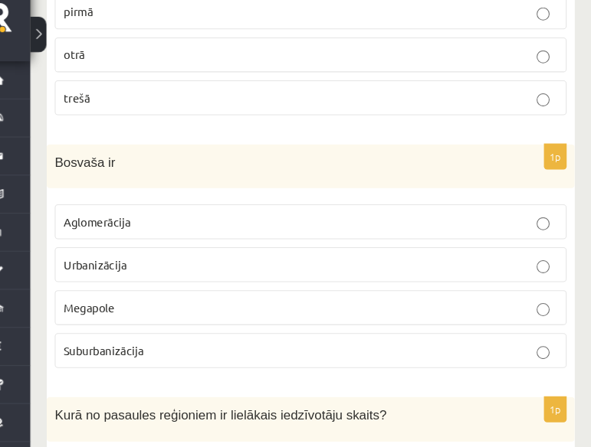
scroll to position [5808, 0]
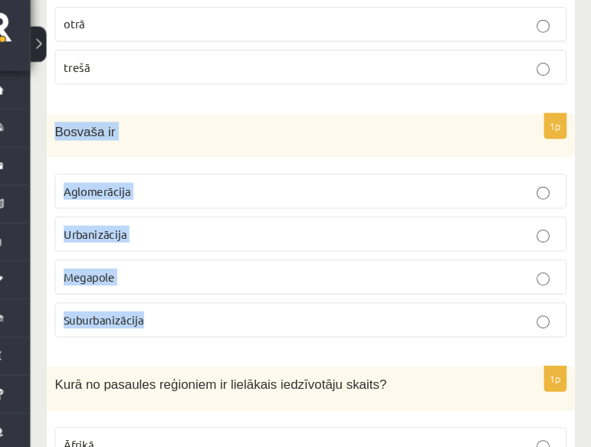
drag, startPoint x: 84, startPoint y: 59, endPoint x: 217, endPoint y: 227, distance: 213.8
click at [217, 227] on div "1p Bosvaša ir Aglomerācija Urbanizācija Megapole Suburbanizācija" at bounding box center [326, 235] width 499 height 224
click at [247, 188] on p "Aglomerācija" at bounding box center [326, 196] width 467 height 16
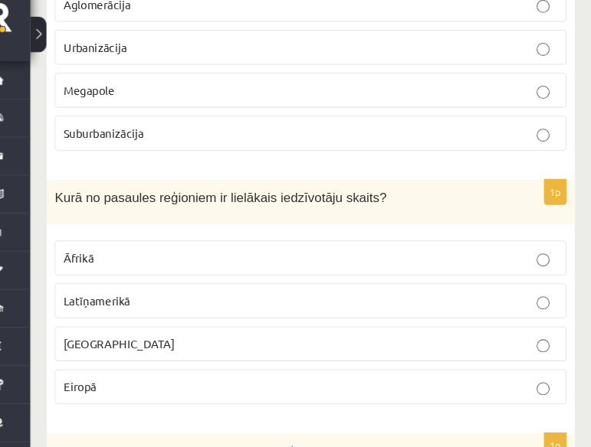
scroll to position [6014, 0]
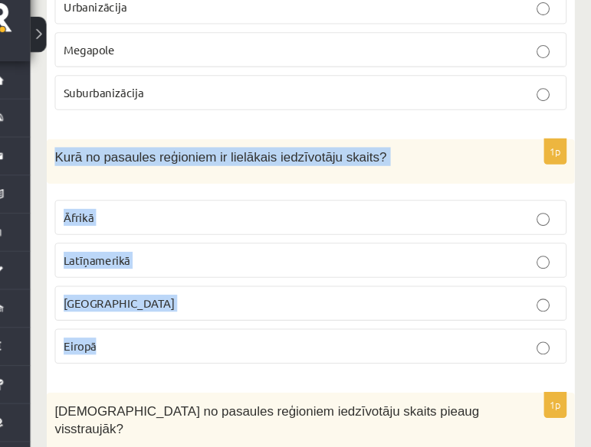
drag, startPoint x: 82, startPoint y: 85, endPoint x: 226, endPoint y: 273, distance: 236.6
click at [226, 273] on div "1p Kurā no pasaules reģioniem ir lielākais iedzīvotāju skaits? Āfrikā Latīņamer…" at bounding box center [326, 268] width 499 height 224
click at [450, 303] on p "Āzijā" at bounding box center [326, 311] width 467 height 16
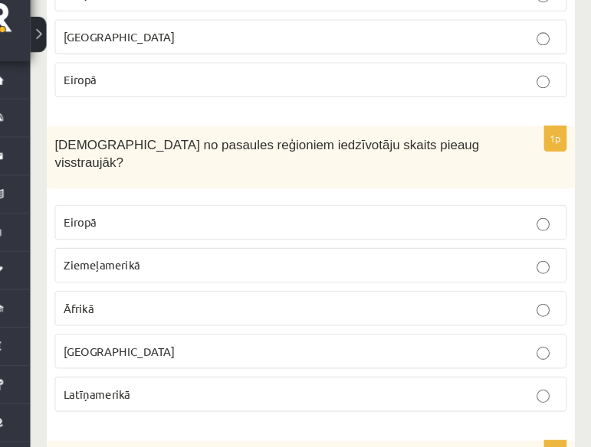
scroll to position [6266, 0]
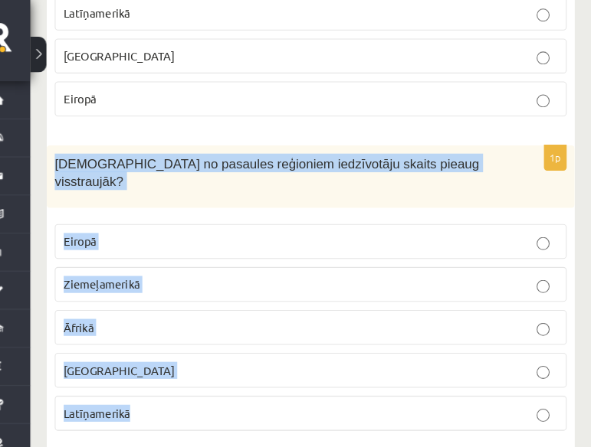
drag, startPoint x: 84, startPoint y: 67, endPoint x: 192, endPoint y: 303, distance: 259.5
click at [192, 303] on div "1p Kurā no pasaules reģioniem iedzīvotāju skaits pieaug visstraujāk? Eiropā Zie…" at bounding box center [326, 283] width 499 height 282
click at [490, 306] on p "Āfrikā" at bounding box center [326, 314] width 467 height 16
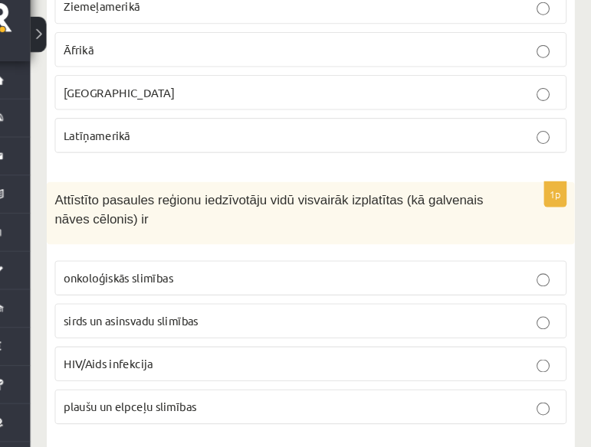
scroll to position [6520, 0]
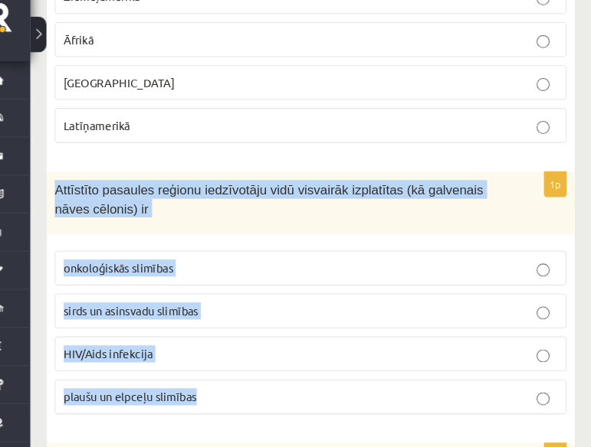
drag, startPoint x: 85, startPoint y: 102, endPoint x: 258, endPoint y: 304, distance: 266.2
click at [258, 304] on div "1p Attīstīto pasaules reģionu iedzīvotāju vidū visvairāk izplatītas (kā galvena…" at bounding box center [326, 307] width 499 height 241
click at [494, 310] on p "sirds un asinsvadu slimības" at bounding box center [326, 318] width 467 height 16
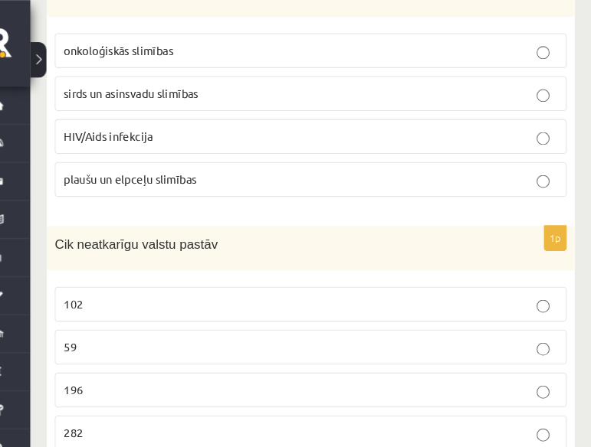
scroll to position [6740, 0]
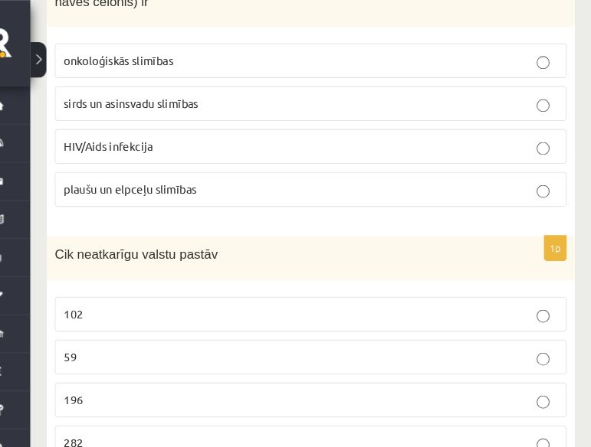
click at [220, 370] on p "196" at bounding box center [326, 378] width 467 height 16
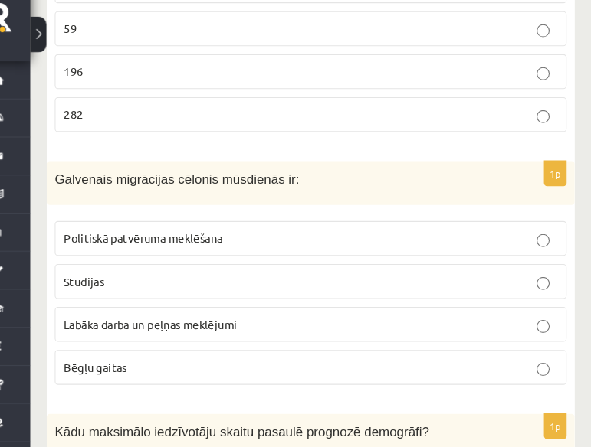
scroll to position [7045, 0]
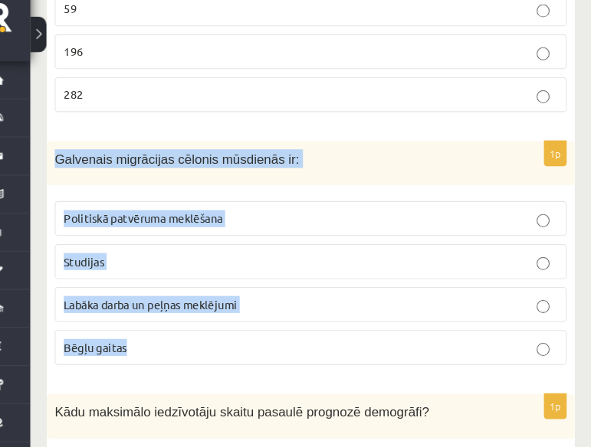
drag, startPoint x: 81, startPoint y: 65, endPoint x: 321, endPoint y: 226, distance: 288.8
click at [321, 226] on div "1p Galvenais migrācijas cēlonis mūsdienās ir: Politiskā patvēruma meklēšana Stu…" at bounding box center [326, 270] width 499 height 224
click at [172, 264] on p "Studijas" at bounding box center [326, 272] width 467 height 16
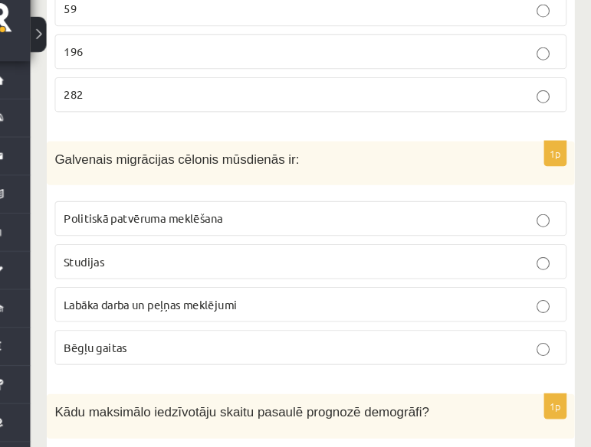
click at [212, 305] on span "Labāka darba un peļņas meklējumi" at bounding box center [175, 312] width 164 height 14
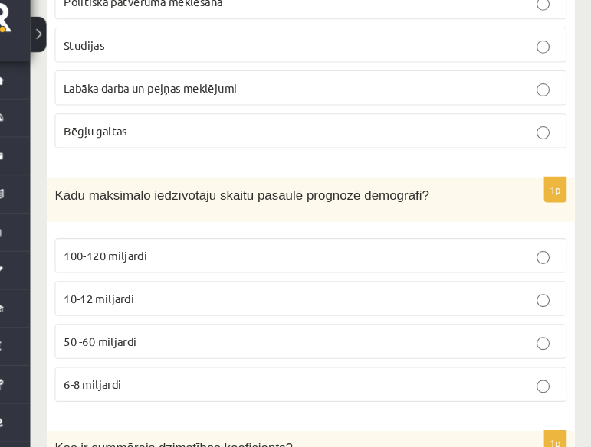
scroll to position [7260, 0]
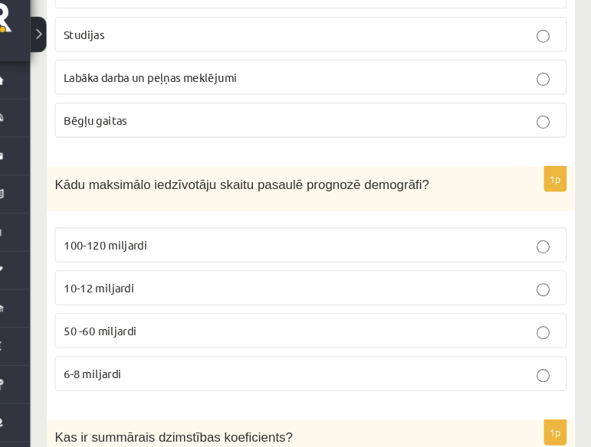
click at [87, 192] on span "Kādu maksimālo iedzīvotāju skaitu pasaulē prognozē demogrāfi?" at bounding box center [261, 198] width 354 height 13
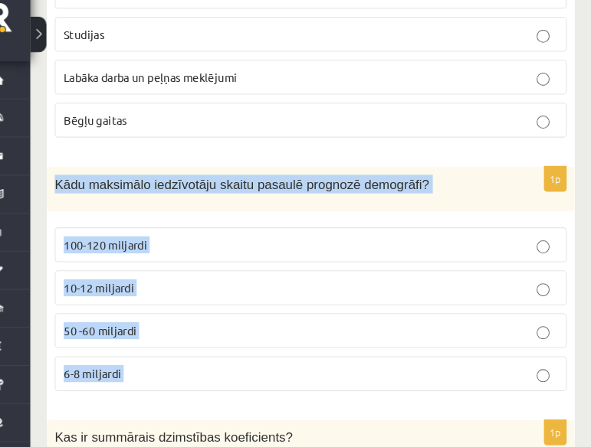
drag, startPoint x: 87, startPoint y: 89, endPoint x: 209, endPoint y: 263, distance: 212.8
click at [209, 263] on div "1p Kādu maksimālo iedzīvotāju skaitu pasaulē prognozē demogrāfi? 100-120 miljar…" at bounding box center [326, 294] width 499 height 224
click at [218, 288] on p "10-12 miljardi" at bounding box center [326, 296] width 467 height 16
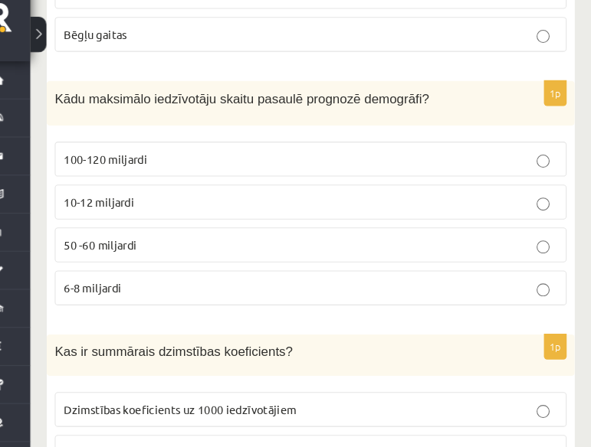
scroll to position [7381, 0]
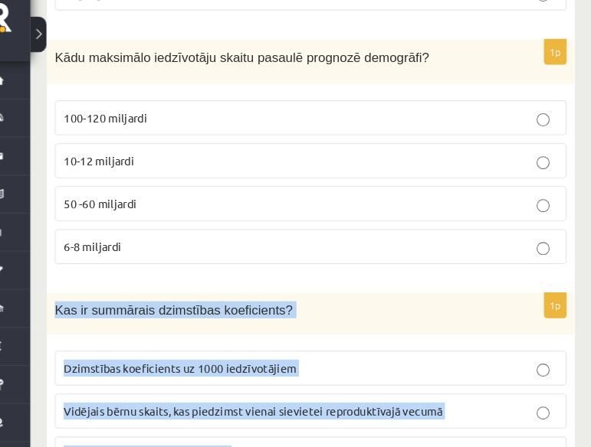
drag, startPoint x: 81, startPoint y: 206, endPoint x: 348, endPoint y: 395, distance: 326.9
click at [348, 395] on div "1p Kas ir summārais dzimstības koeficients? Dzimstības koeficients uz 1000 iedz…" at bounding box center [326, 411] width 499 height 221
click at [483, 396] on label "Vidējais bērnu skaits, kas piedzimst vienai sievietei reproduktīvajā vecumā" at bounding box center [325, 412] width 483 height 33
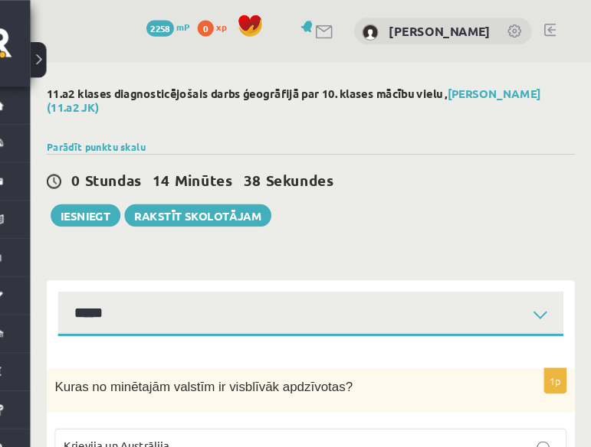
scroll to position [104, 0]
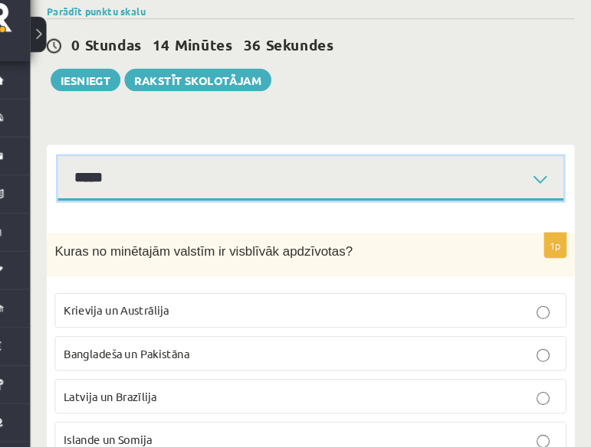
click at [542, 180] on select "*****" at bounding box center [325, 193] width 477 height 42
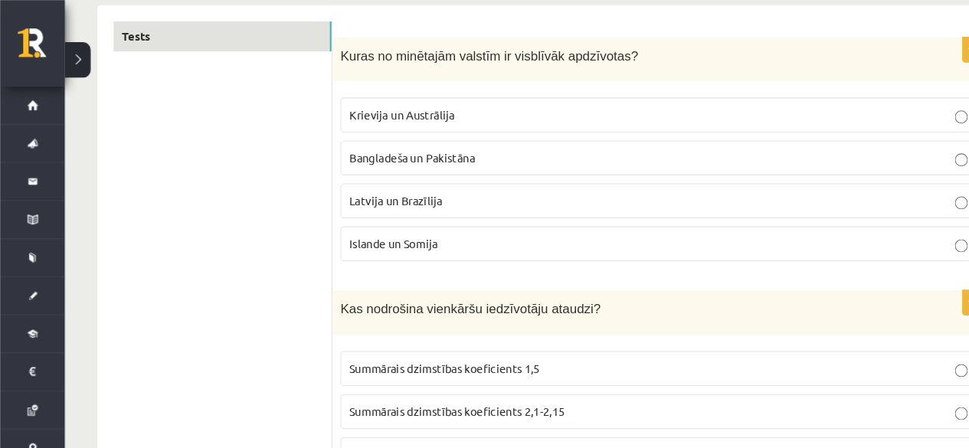
scroll to position [0, 0]
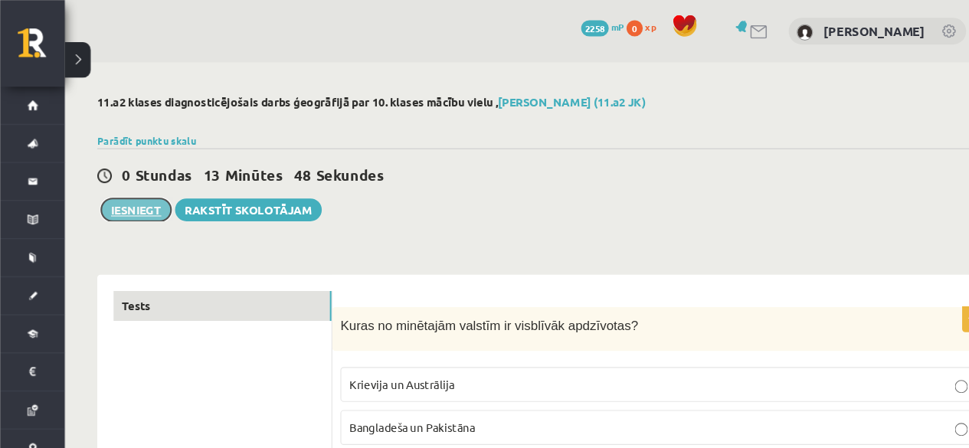
click at [119, 201] on button "Iesniegt" at bounding box center [129, 198] width 66 height 21
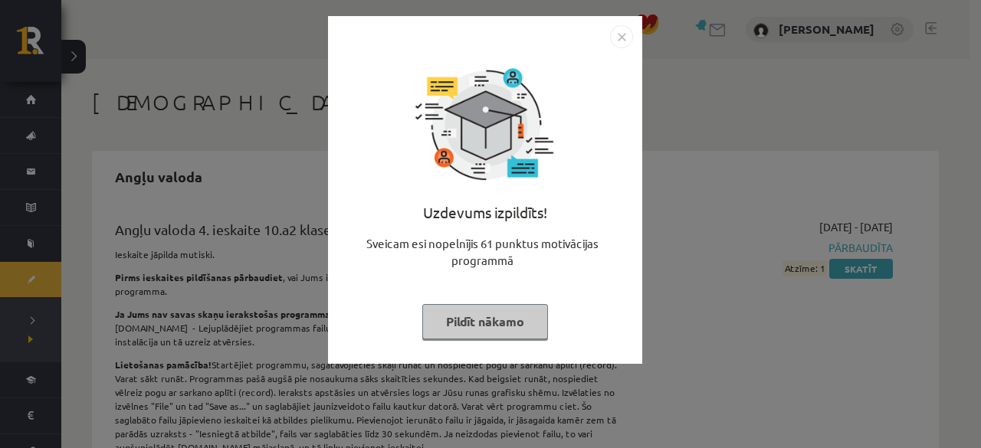
click at [470, 324] on button "Pildīt nākamo" at bounding box center [485, 321] width 126 height 35
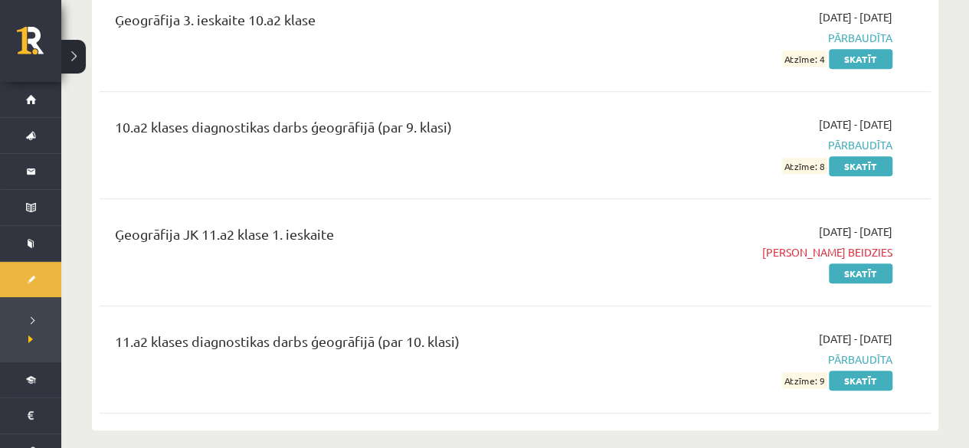
scroll to position [3582, 0]
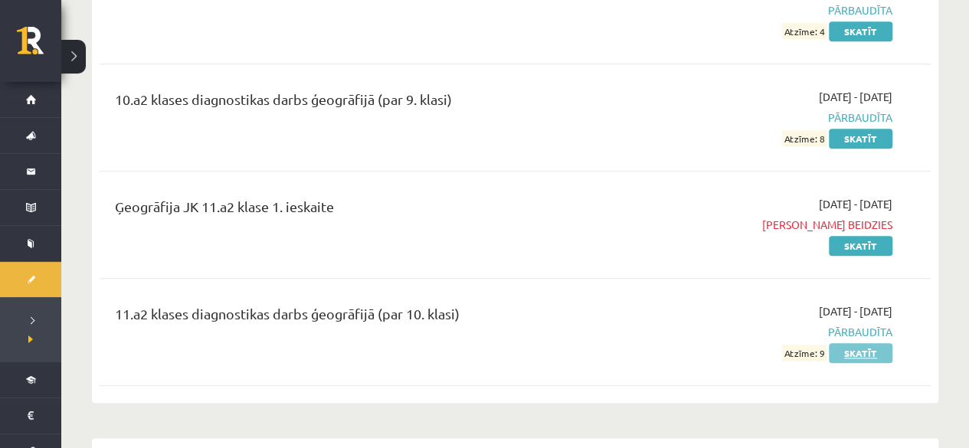
click at [851, 343] on link "Skatīt" at bounding box center [861, 353] width 64 height 20
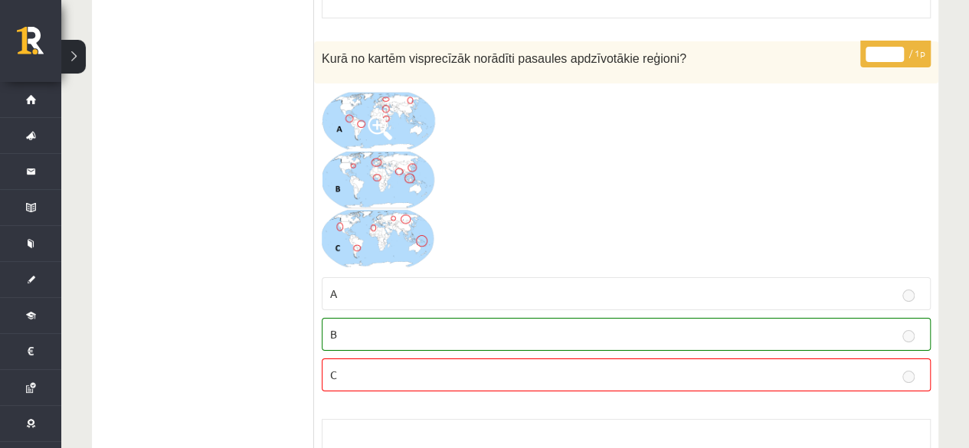
scroll to position [2897, 0]
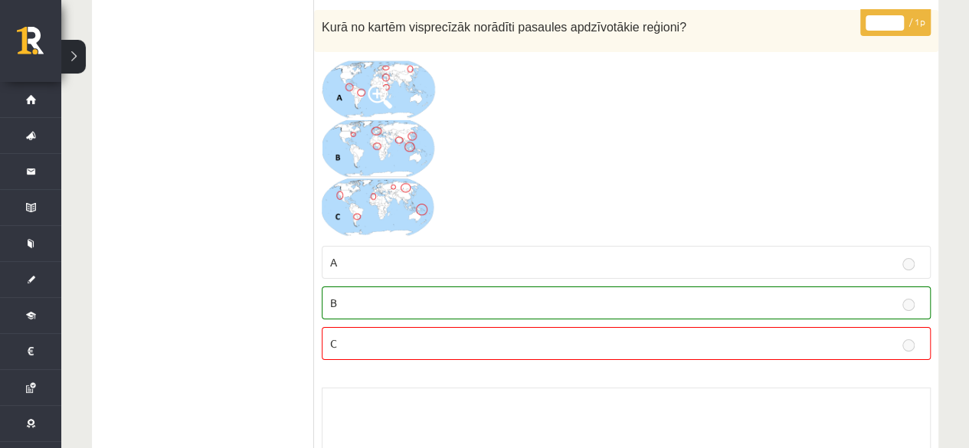
click at [375, 114] on img at bounding box center [379, 149] width 115 height 179
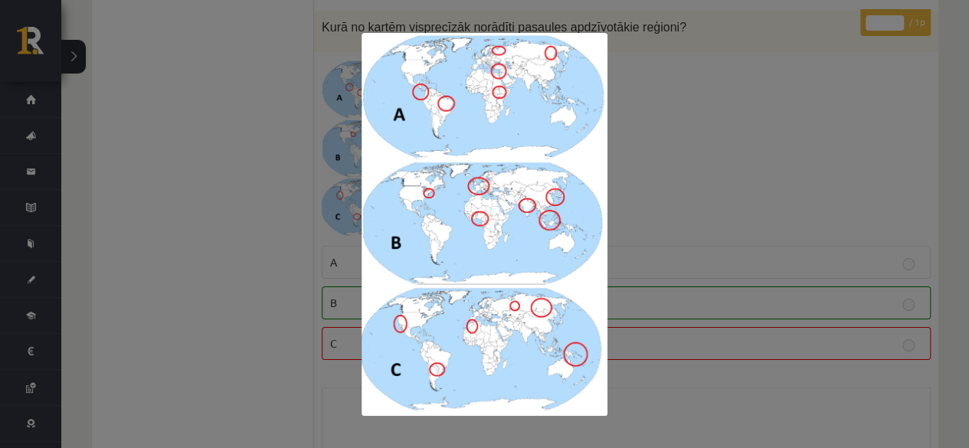
click at [722, 231] on div at bounding box center [484, 224] width 969 height 448
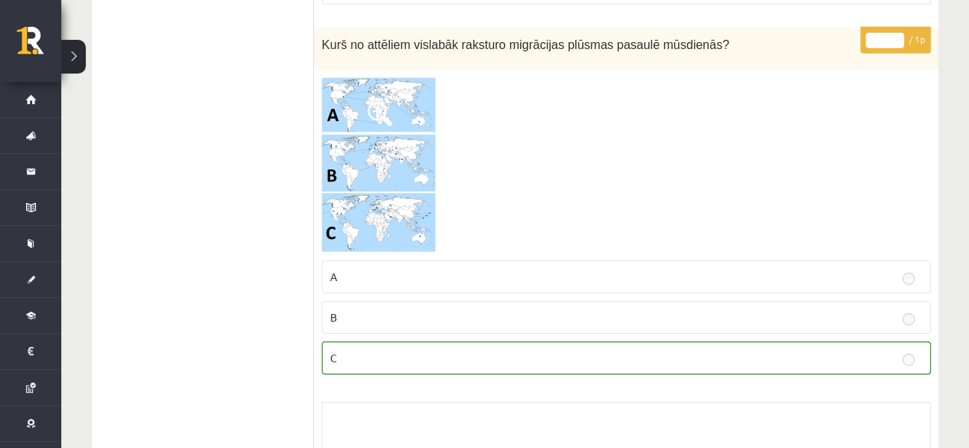
scroll to position [0, 0]
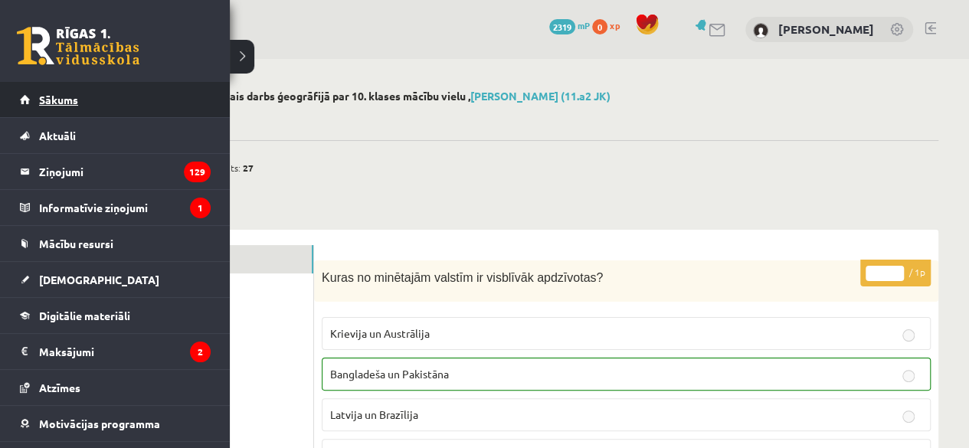
click at [51, 93] on span "Sākums" at bounding box center [58, 100] width 39 height 14
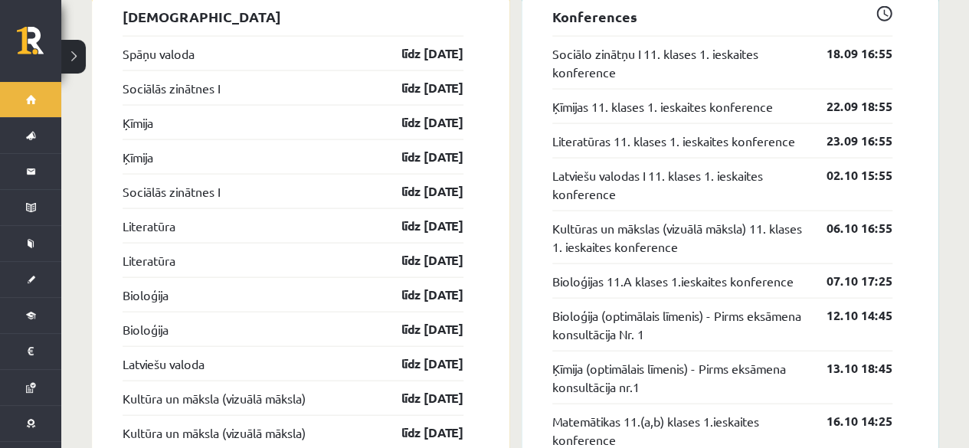
scroll to position [1529, 0]
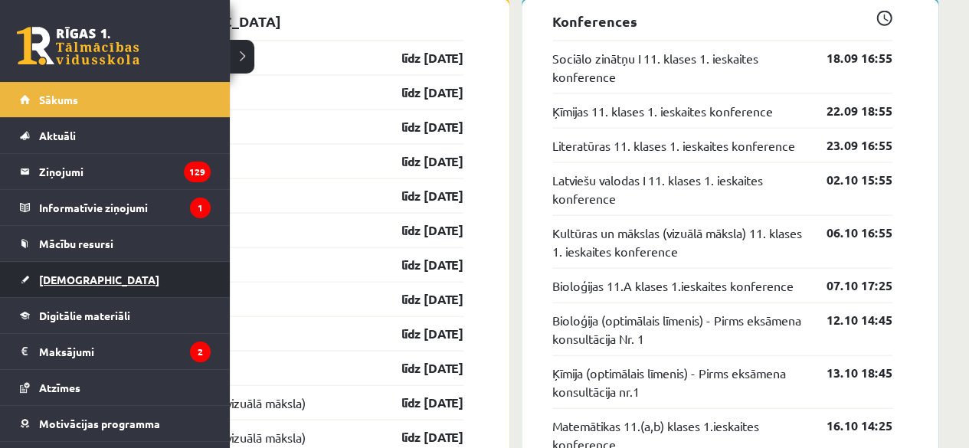
click at [67, 275] on span "[DEMOGRAPHIC_DATA]" at bounding box center [99, 280] width 120 height 14
